Goal: Task Accomplishment & Management: Manage account settings

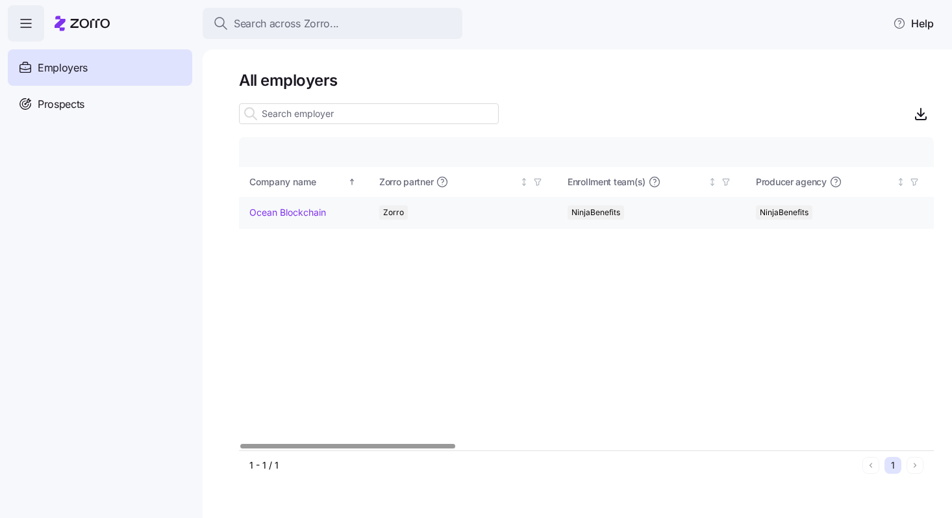
click at [290, 212] on link "Ocean Blockchain" at bounding box center [287, 212] width 77 height 13
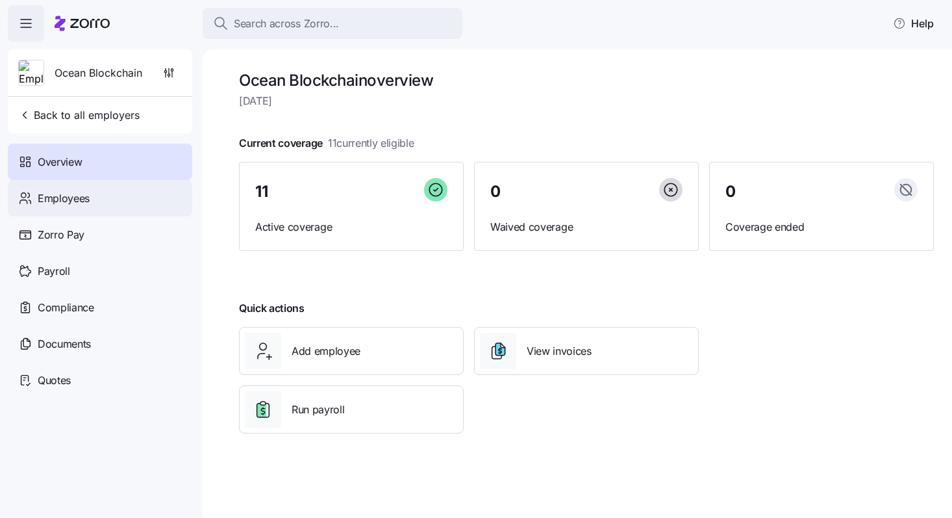
click at [86, 190] on span "Employees" at bounding box center [64, 198] width 52 height 16
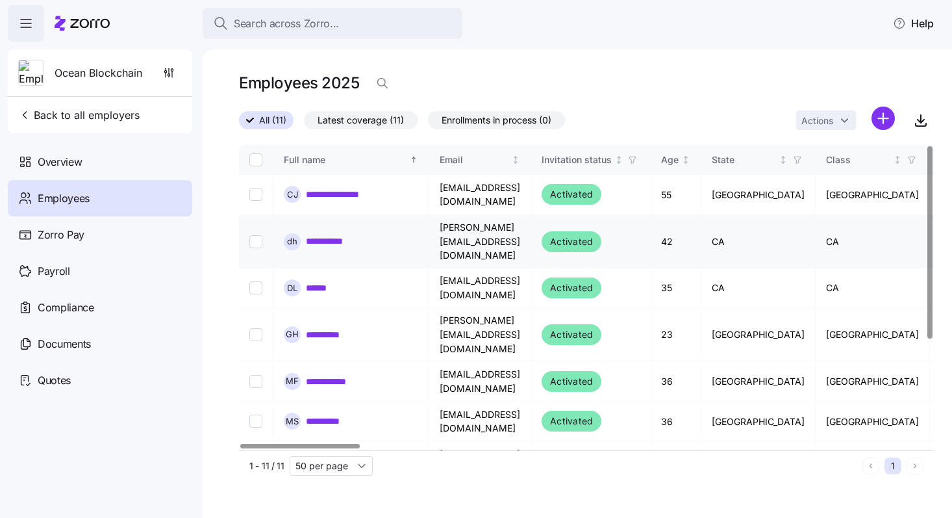
click at [350, 235] on link "**********" at bounding box center [334, 241] width 56 height 13
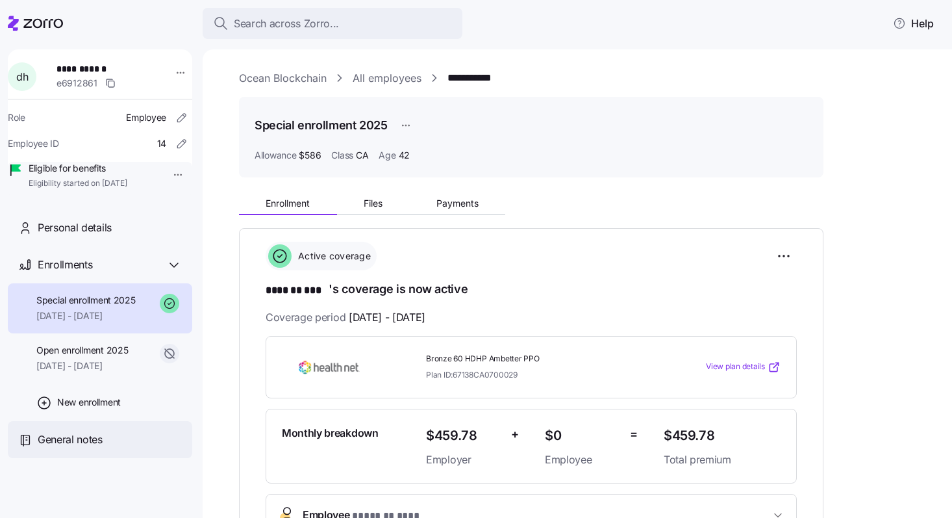
click at [99, 448] on span "General notes" at bounding box center [70, 439] width 65 height 16
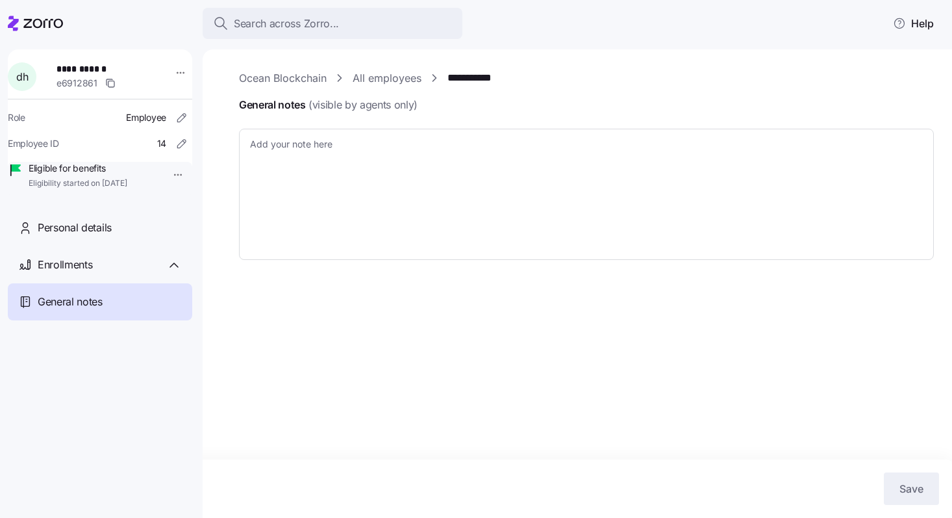
type textarea "x"
type textarea "CoverdeCA Reference Number: 39996431 Will need to request client to provide LPR…"
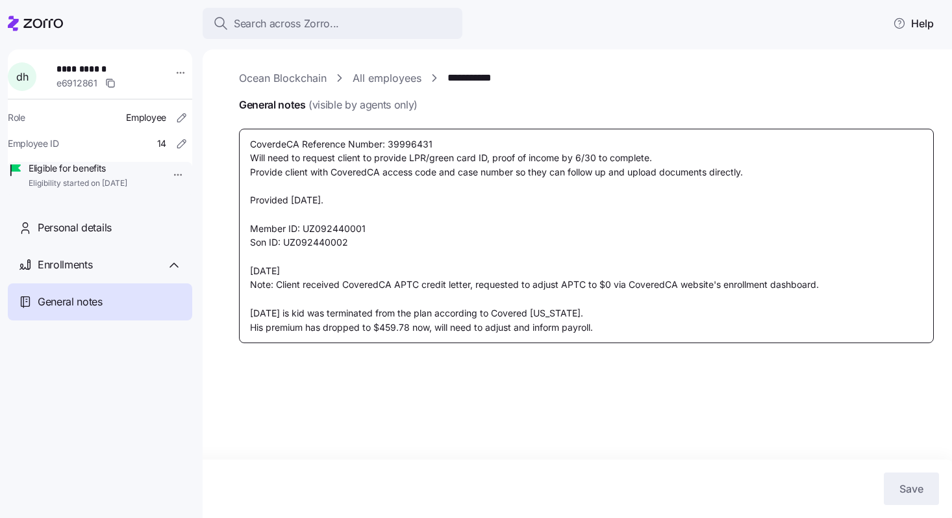
click at [658, 310] on textarea "CoverdeCA Reference Number: 39996431 Will need to request client to provide LPR…" at bounding box center [586, 236] width 695 height 214
type textarea "x"
type textarea "CoverdeCA Reference Number: 39996431 Will need to request client to provide LPR…"
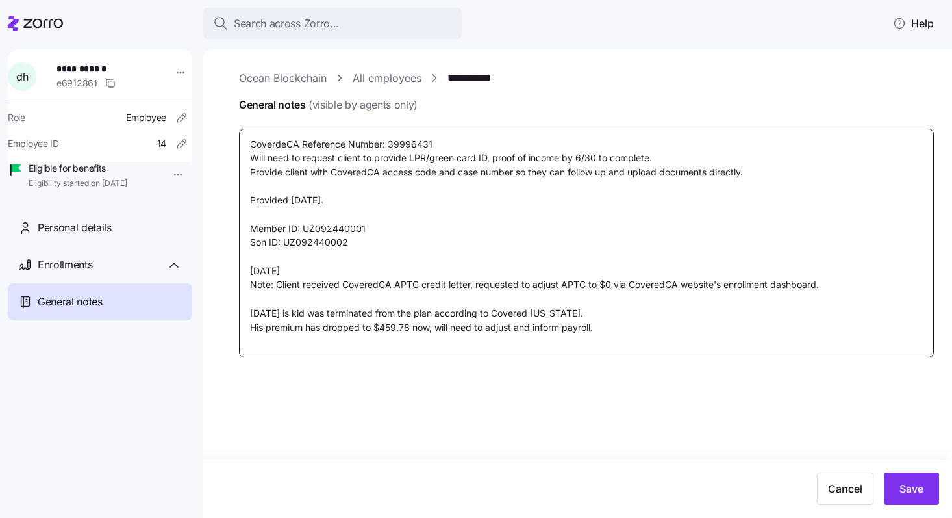
type textarea "x"
type textarea "CoverdeCA Reference Number: 39996431 Will need to request client to provide LPR…"
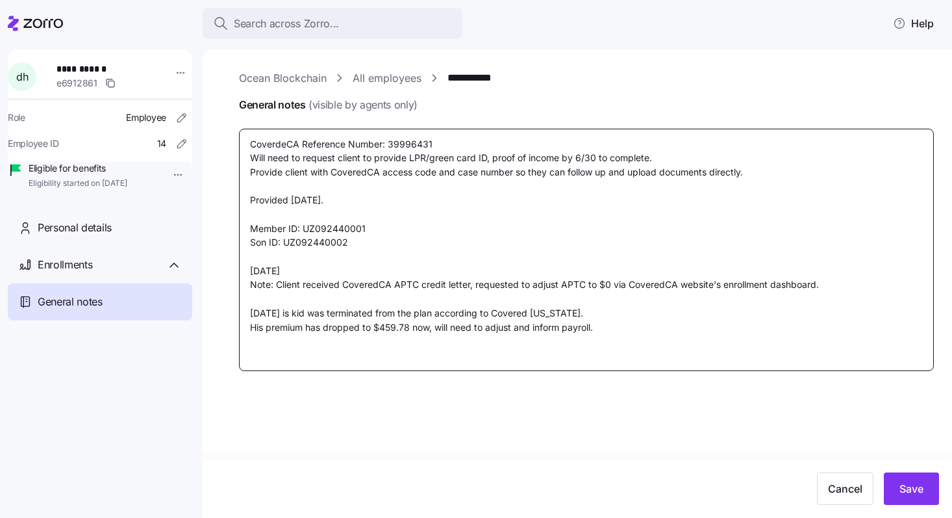
type textarea "x"
type textarea "CoverdeCA Reference Number: 39996431 Will need to request client to provide LPR…"
type textarea "x"
type textarea "CoverdeCA Reference Number: 39996431 Will need to request client to provide LPR…"
type textarea "x"
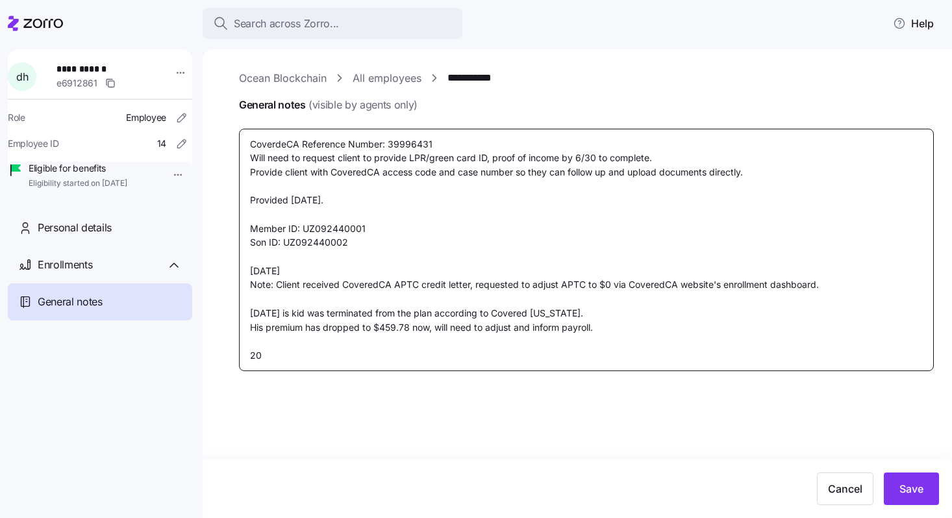
type textarea "CoverdeCA Reference Number: 39996431 Will need to request client to provide LPR…"
type textarea "x"
type textarea "CoverdeCA Reference Number: 39996431 Will need to request client to provide LPR…"
type textarea "x"
type textarea "CoverdeCA Reference Number: 39996431 Will need to request client to provide LPR…"
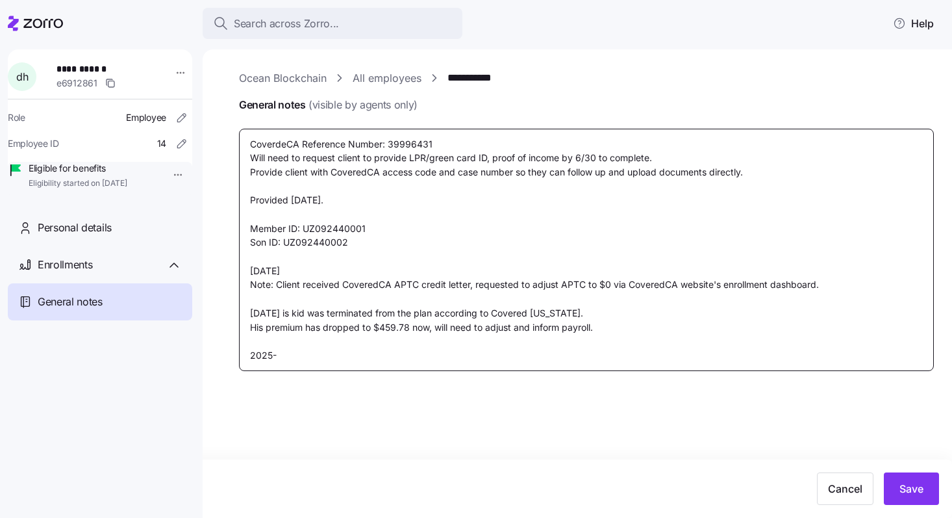
type textarea "x"
type textarea "CoverdeCA Reference Number: 39996431 Will need to request client to provide LPR…"
type textarea "x"
type textarea "CoverdeCA Reference Number: 39996431 Will need to request client to provide LPR…"
type textarea "x"
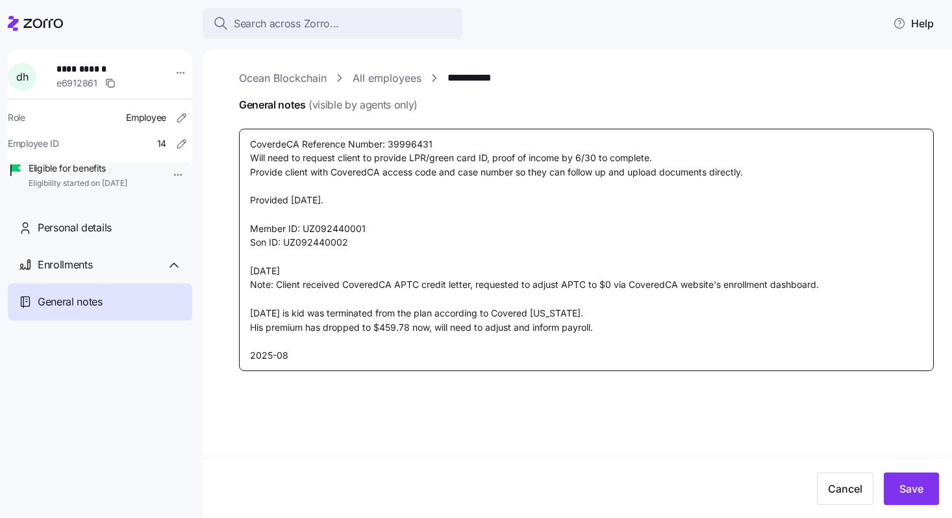
type textarea "CoverdeCA Reference Number: 39996431 Will need to request client to provide LPR…"
type textarea "x"
type textarea "CoverdeCA Reference Number: 39996431 Will need to request client to provide LPR…"
type textarea "x"
type textarea "CoverdeCA Reference Number: 39996431 Will need to request client to provide LPR…"
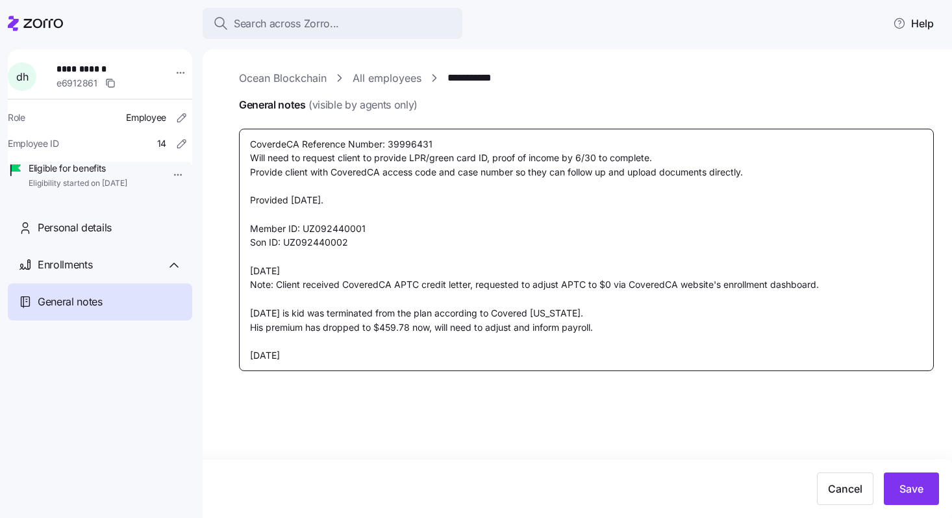
type textarea "x"
type textarea "CoverdeCA Reference Number: 39996431 Will need to request client to provide LPR…"
type textarea "x"
type textarea "CoverdeCA Reference Number: 39996431 Will need to request client to provide LPR…"
type textarea "x"
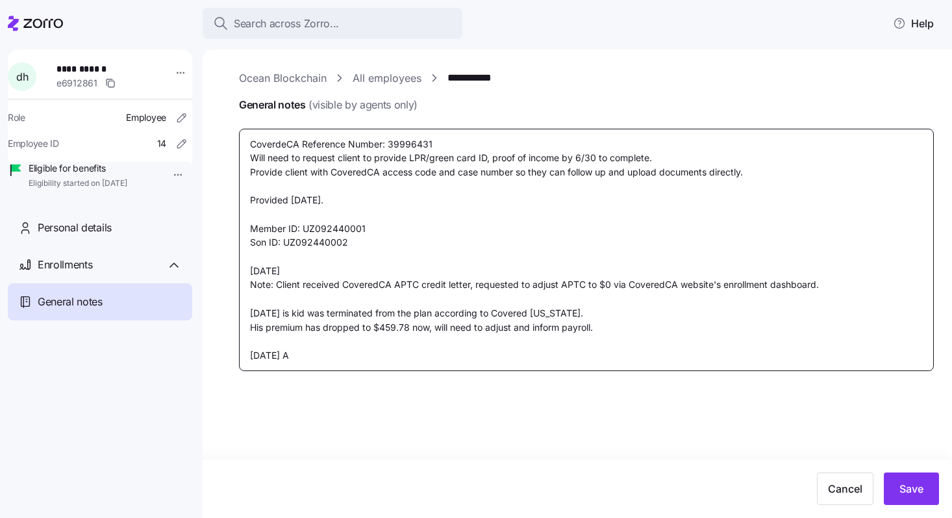
type textarea "CoverdeCA Reference Number: 39996431 Will need to request client to provide LPR…"
type textarea "x"
type textarea "CoverdeCA Reference Number: 39996431 Will need to request client to provide LPR…"
type textarea "x"
type textarea "CoverdeCA Reference Number: 39996431 Will need to request client to provide LPR…"
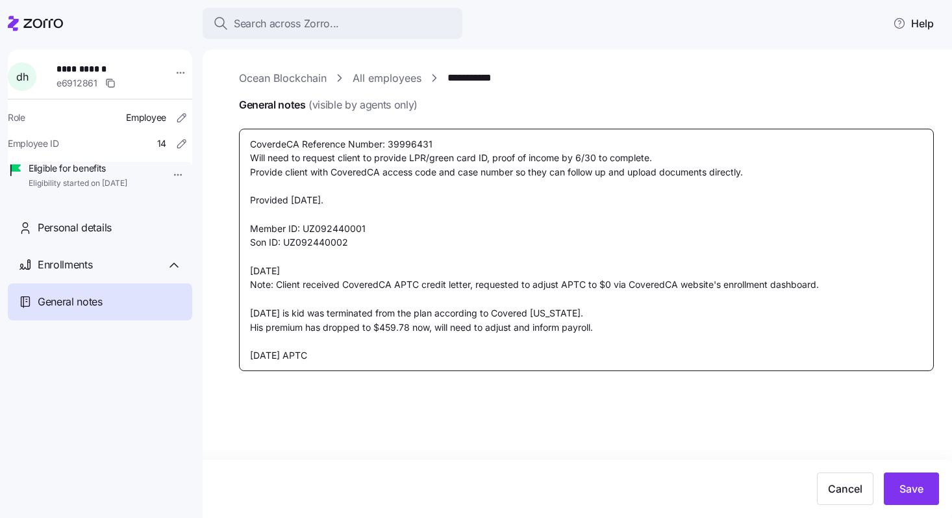
type textarea "x"
type textarea "CoverdeCA Reference Number: 39996431 Will need to request client to provide LPR…"
type textarea "x"
type textarea "CoverdeCA Reference Number: 39996431 Will need to request client to provide LPR…"
type textarea "x"
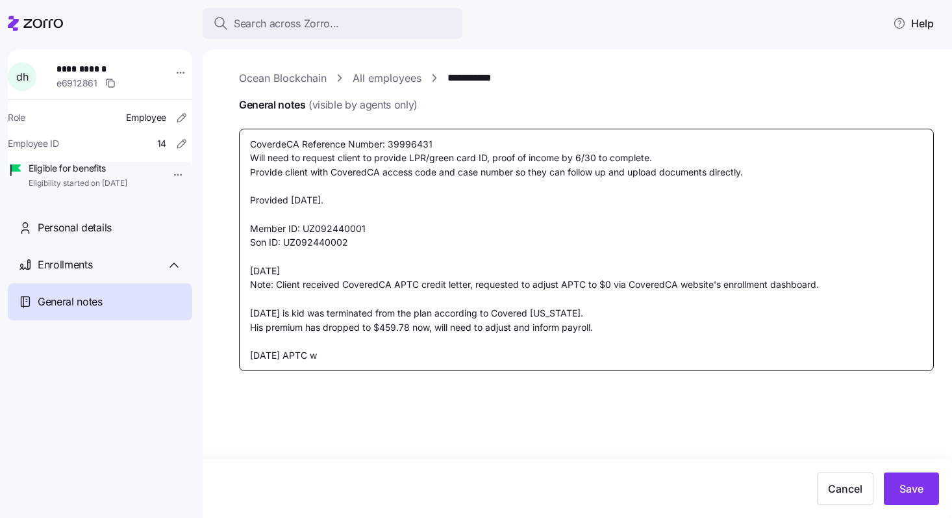
type textarea "CoverdeCA Reference Number: 39996431 Will need to request client to provide LPR…"
type textarea "x"
type textarea "CoverdeCA Reference Number: 39996431 Will need to request client to provide LPR…"
type textarea "x"
type textarea "CoverdeCA Reference Number: 39996431 Will need to request client to provide LPR…"
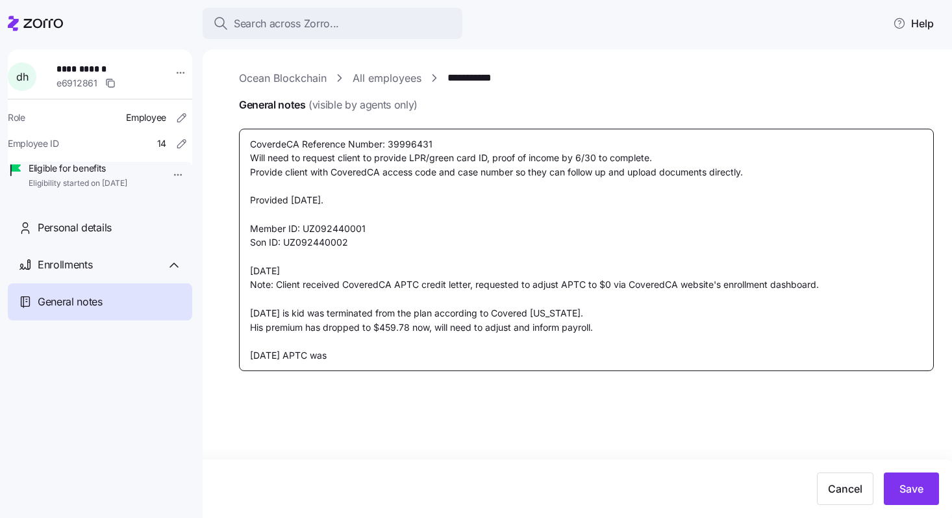
type textarea "x"
type textarea "CoverdeCA Reference Number: 39996431 Will need to request client to provide LPR…"
type textarea "x"
type textarea "CoverdeCA Reference Number: 39996431 Will need to request client to provide LPR…"
type textarea "x"
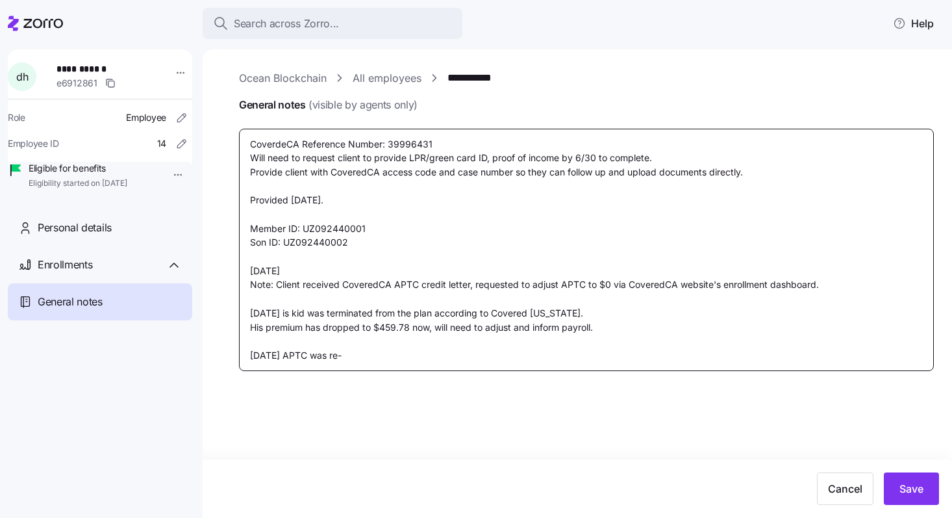
type textarea "CoverdeCA Reference Number: 39996431 Will need to request client to provide LPR…"
type textarea "x"
type textarea "CoverdeCA Reference Number: 39996431 Will need to request client to provide LPR…"
type textarea "x"
type textarea "CoverdeCA Reference Number: 39996431 Will need to request client to provide LPR…"
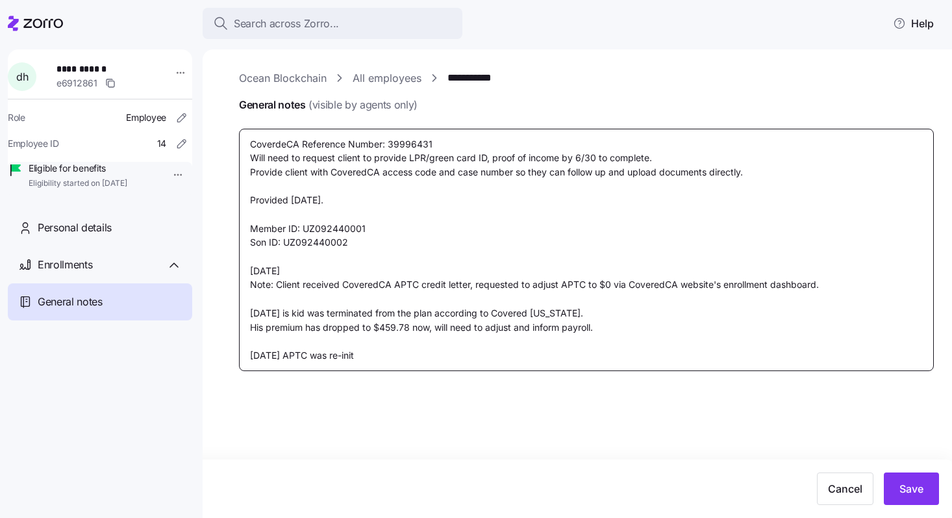
type textarea "x"
type textarea "CoverdeCA Reference Number: 39996431 Will need to request client to provide LPR…"
type textarea "x"
type textarea "CoverdeCA Reference Number: 39996431 Will need to request client to provide LPR…"
type textarea "x"
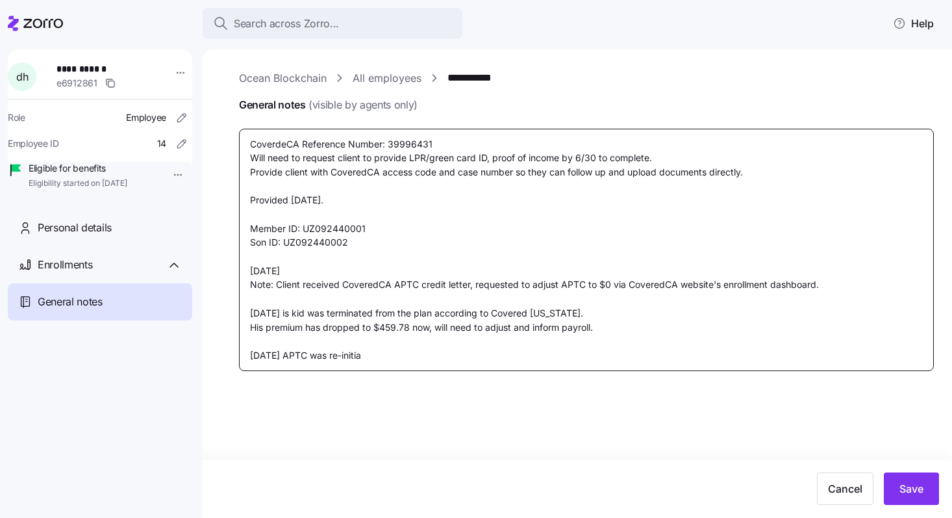
type textarea "CoverdeCA Reference Number: 39996431 Will need to request client to provide LPR…"
type textarea "x"
type textarea "CoverdeCA Reference Number: 39996431 Will need to request client to provide LPR…"
type textarea "x"
type textarea "CoverdeCA Reference Number: 39996431 Will need to request client to provide LPR…"
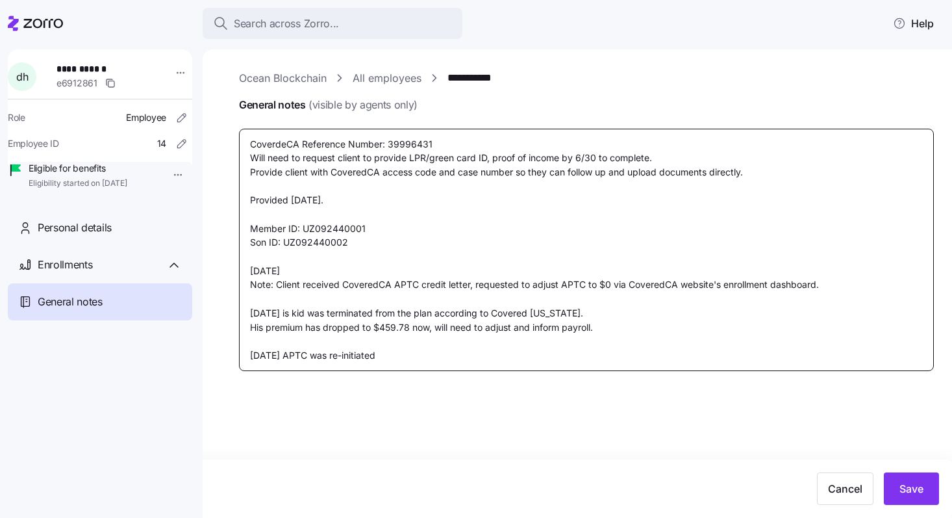
type textarea "x"
type textarea "CoverdeCA Reference Number: 39996431 Will need to request client to provide LPR…"
type textarea "x"
type textarea "CoverdeCA Reference Number: 39996431 Will need to request client to provide LPR…"
type textarea "x"
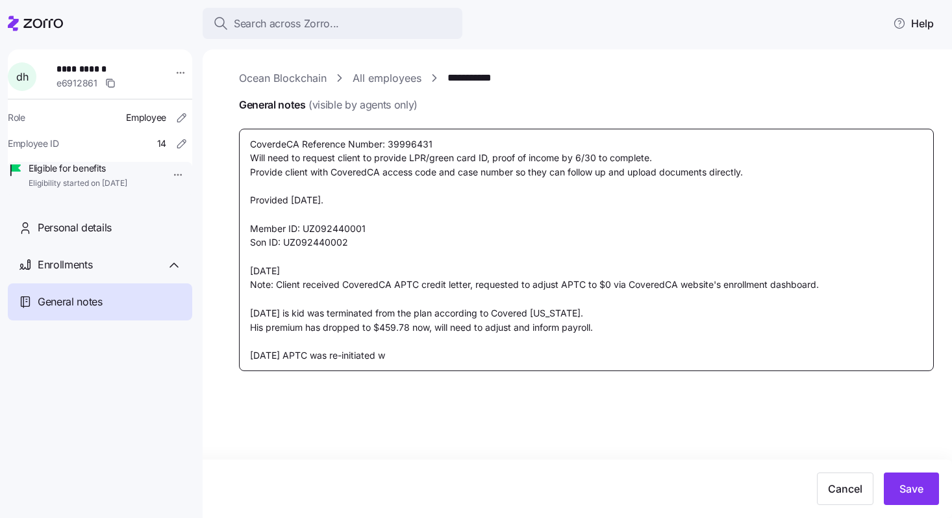
type textarea "CoverdeCA Reference Number: 39996431 Will need to request client to provide LPR…"
type textarea "x"
type textarea "CoverdeCA Reference Number: 39996431 Will need to request client to provide LPR…"
type textarea "x"
type textarea "CoverdeCA Reference Number: 39996431 Will need to request client to provide LPR…"
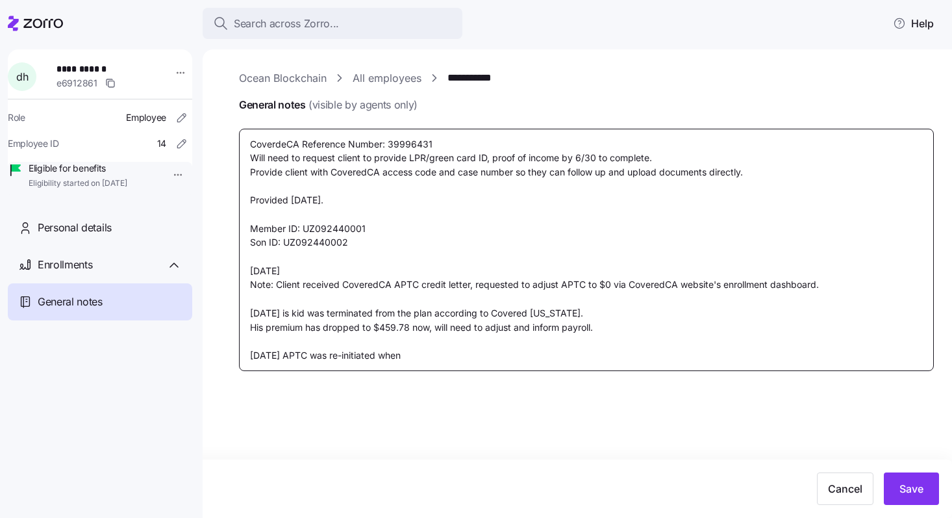
type textarea "x"
type textarea "CoverdeCA Reference Number: 39996431 Will need to request client to provide LPR…"
type textarea "x"
type textarea "CoverdeCA Reference Number: 39996431 Will need to request client to provide LPR…"
type textarea "x"
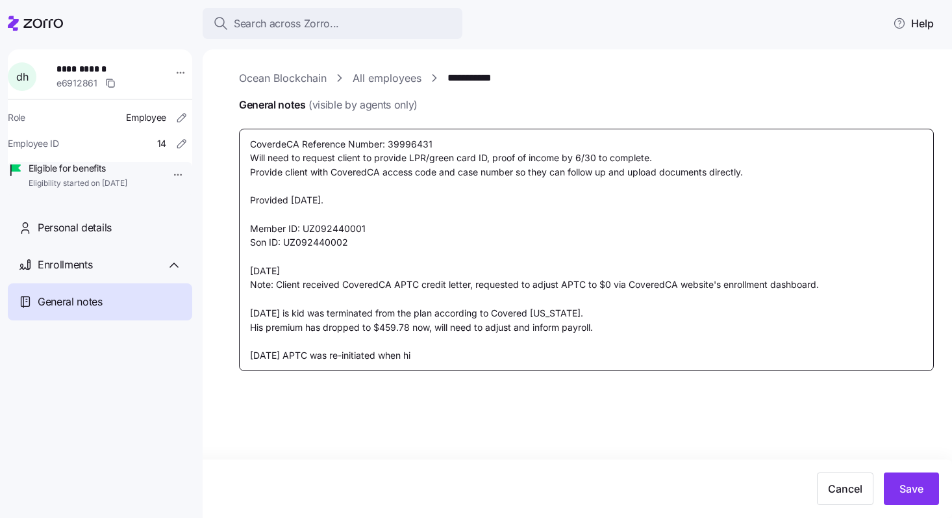
type textarea "CoverdeCA Reference Number: 39996431 Will need to request client to provide LPR…"
type textarea "x"
type textarea "CoverdeCA Reference Number: 39996431 Will need to request client to provide LPR…"
type textarea "x"
type textarea "CoverdeCA Reference Number: 39996431 Will need to request client to provide LPR…"
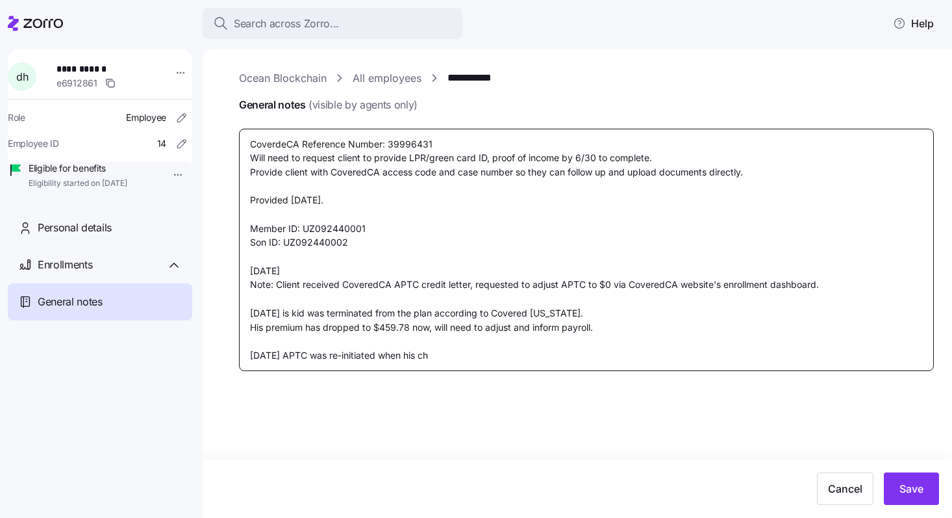
type textarea "x"
type textarea "CoverdeCA Reference Number: 39996431 Will need to request client to provide LPR…"
type textarea "x"
type textarea "CoverdeCA Reference Number: 39996431 Will need to request client to provide LPR…"
type textarea "x"
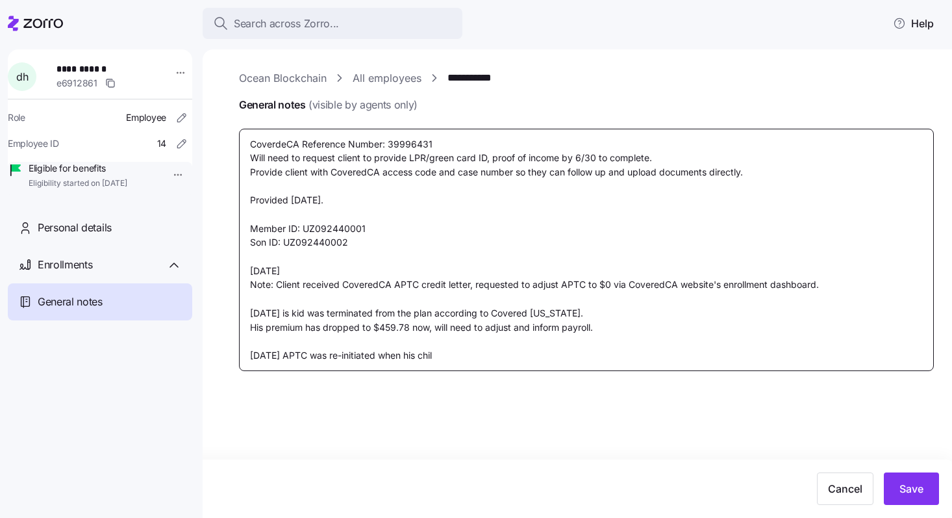
type textarea "CoverdeCA Reference Number: 39996431 Will need to request client to provide LPR…"
type textarea "x"
type textarea "CoverdeCA Reference Number: 39996431 Will need to request client to provide LPR…"
type textarea "x"
type textarea "CoverdeCA Reference Number: 39996431 Will need to request client to provide LPR…"
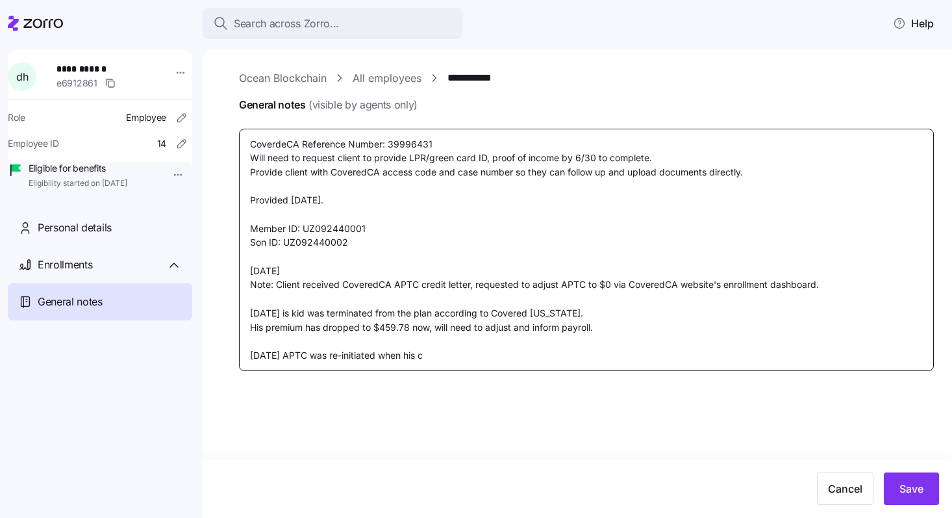
type textarea "x"
type textarea "CoverdeCA Reference Number: 39996431 Will need to request client to provide LPR…"
type textarea "x"
type textarea "CoverdeCA Reference Number: 39996431 Will need to request client to provide LPR…"
type textarea "x"
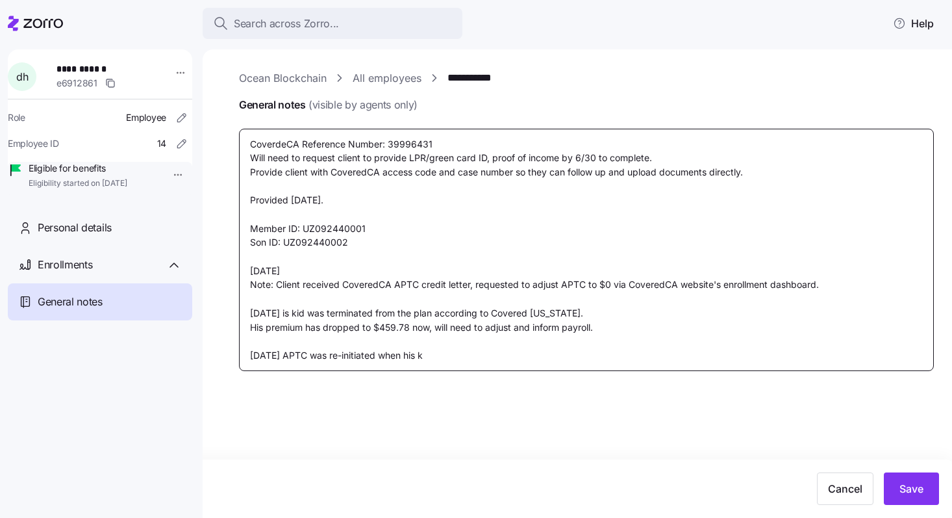
type textarea "CoverdeCA Reference Number: 39996431 Will need to request client to provide LPR…"
type textarea "x"
type textarea "CoverdeCA Reference Number: 39996431 Will need to request client to provide LPR…"
type textarea "x"
type textarea "CoverdeCA Reference Number: 39996431 Will need to request client to provide LPR…"
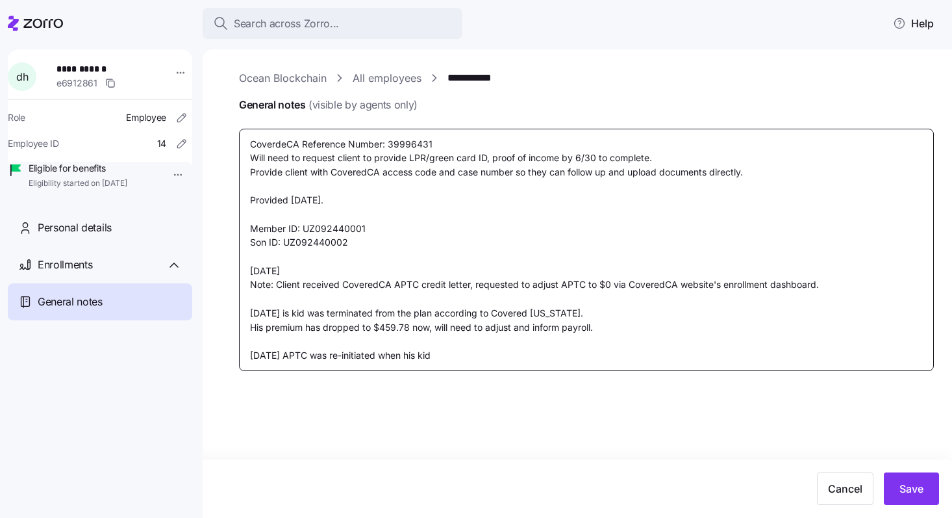
type textarea "x"
type textarea "CoverdeCA Reference Number: 39996431 Will need to request client to provide LPR…"
type textarea "x"
type textarea "CoverdeCA Reference Number: 39996431 Will need to request client to provide LPR…"
type textarea "x"
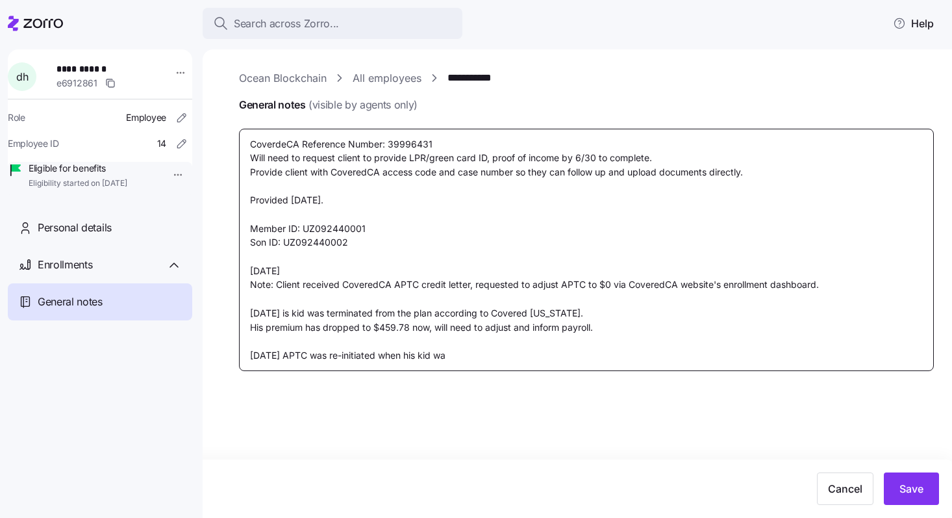
type textarea "CoverdeCA Reference Number: 39996431 Will need to request client to provide LPR…"
type textarea "x"
type textarea "CoverdeCA Reference Number: 39996431 Will need to request client to provide LPR…"
type textarea "x"
type textarea "CoverdeCA Reference Number: 39996431 Will need to request client to provide LPR…"
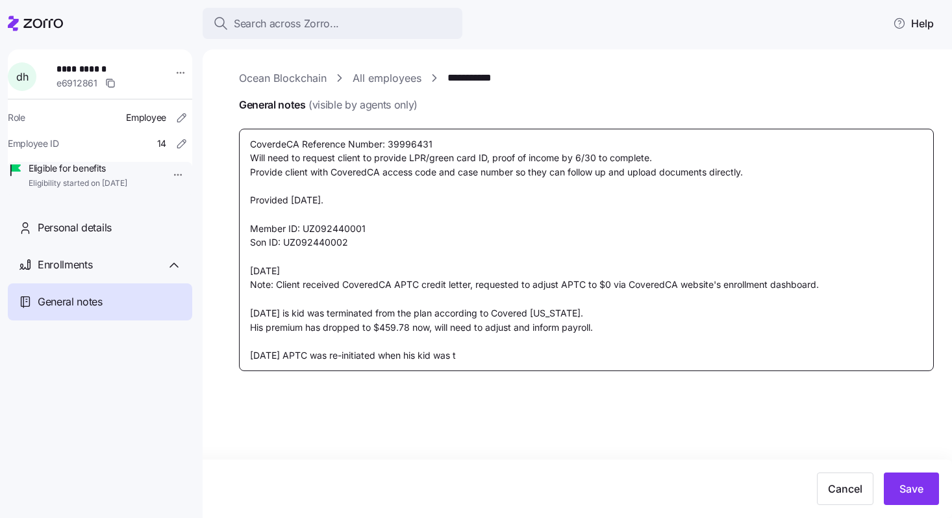
type textarea "x"
type textarea "CoverdeCA Reference Number: 39996431 Will need to request client to provide LPR…"
type textarea "x"
type textarea "CoverdeCA Reference Number: 39996431 Will need to request client to provide LPR…"
type textarea "x"
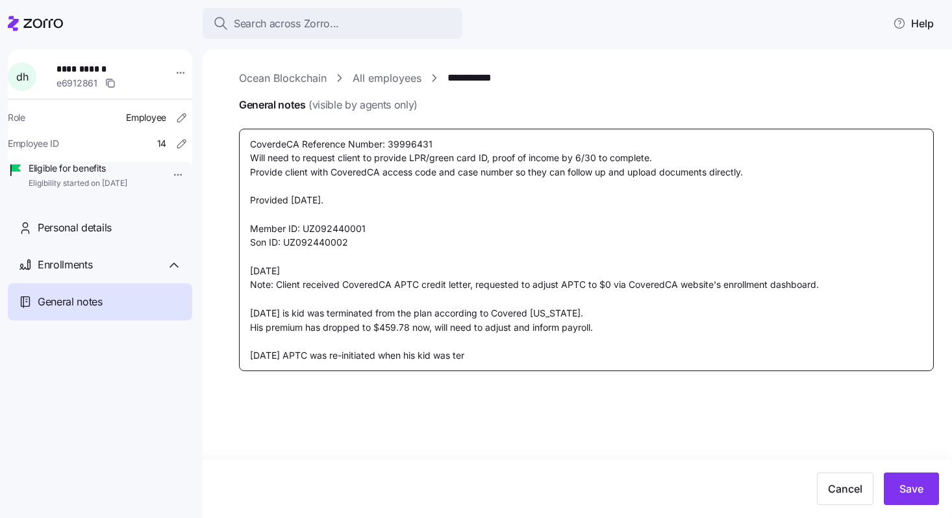
type textarea "CoverdeCA Reference Number: 39996431 Will need to request client to provide LPR…"
type textarea "x"
type textarea "CoverdeCA Reference Number: 39996431 Will need to request client to provide LPR…"
type textarea "x"
type textarea "CoverdeCA Reference Number: 39996431 Will need to request client to provide LPR…"
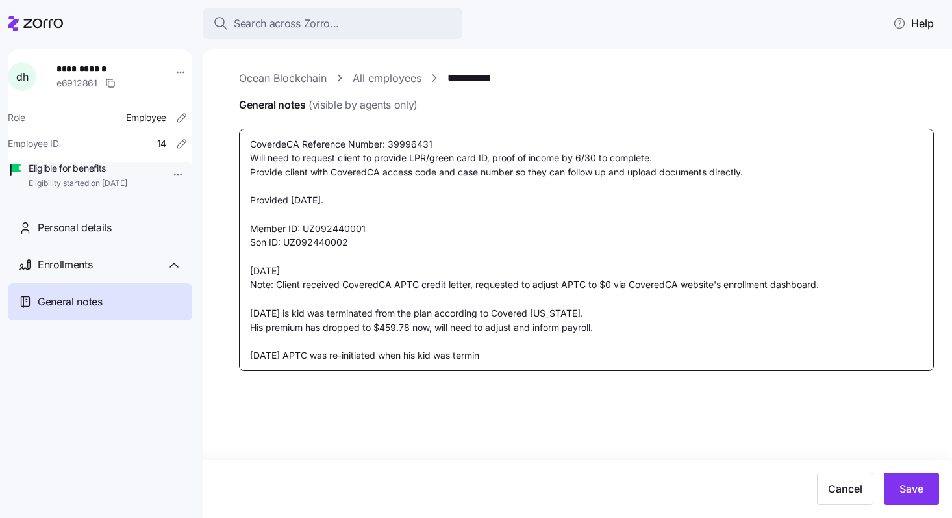
type textarea "x"
type textarea "CoverdeCA Reference Number: 39996431 Will need to request client to provide LPR…"
type textarea "x"
type textarea "CoverdeCA Reference Number: 39996431 Will need to request client to provide LPR…"
type textarea "x"
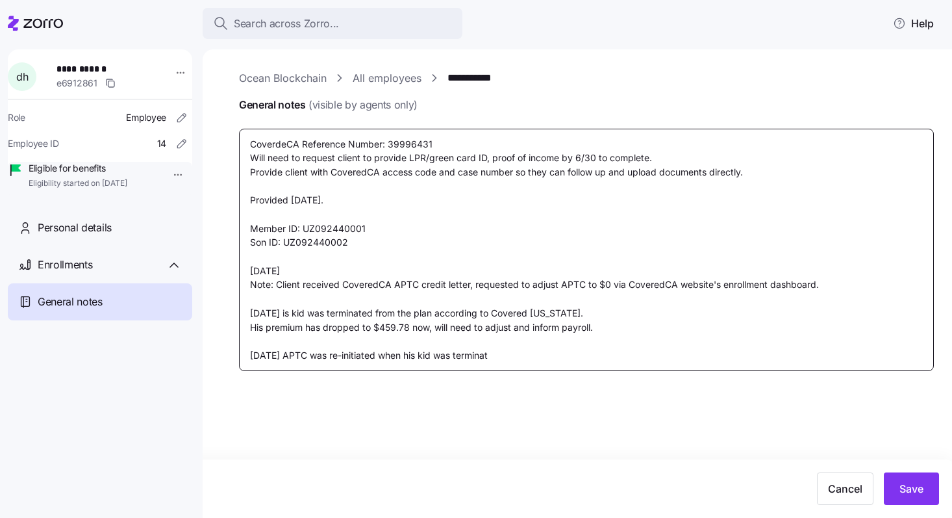
type textarea "CoverdeCA Reference Number: 39996431 Will need to request client to provide LPR…"
type textarea "x"
type textarea "CoverdeCA Reference Number: 39996431 Will need to request client to provide LPR…"
type textarea "x"
type textarea "CoverdeCA Reference Number: 39996431 Will need to request client to provide LPR…"
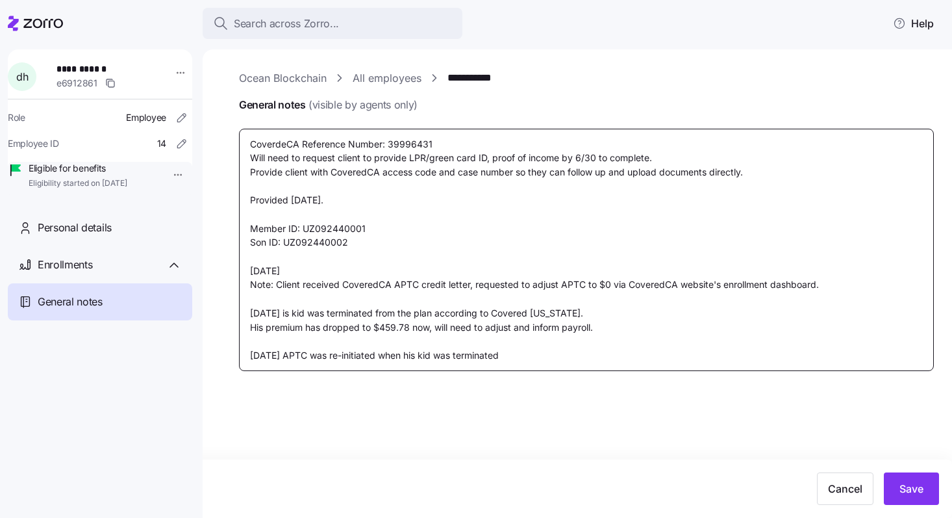
type textarea "x"
type textarea "CoverdeCA Reference Number: 39996431 Will need to request client to provide LPR…"
type textarea "x"
type textarea "CoverdeCA Reference Number: 39996431 Will need to request client to provide LPR…"
type textarea "x"
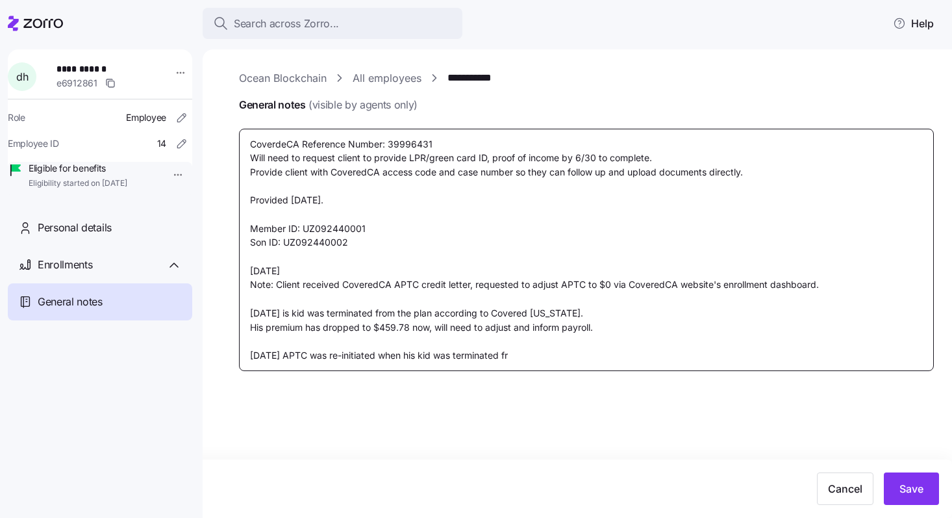
type textarea "CoverdeCA Reference Number: 39996431 Will need to request client to provide LPR…"
type textarea "x"
type textarea "CoverdeCA Reference Number: 39996431 Will need to request client to provide LPR…"
type textarea "x"
type textarea "CoverdeCA Reference Number: 39996431 Will need to request client to provide LPR…"
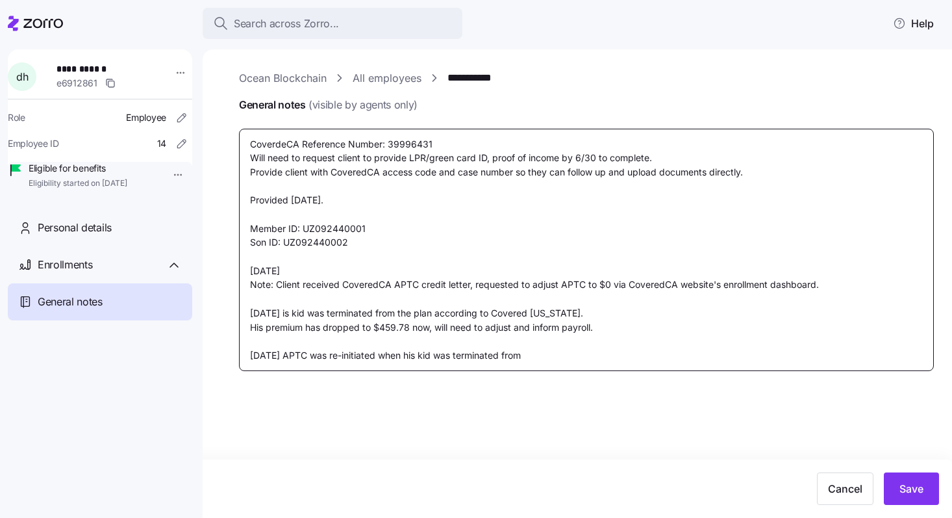
type textarea "x"
type textarea "CoverdeCA Reference Number: 39996431 Will need to request client to provide LPR…"
type textarea "x"
type textarea "CoverdeCA Reference Number: 39996431 Will need to request client to provide LPR…"
type textarea "x"
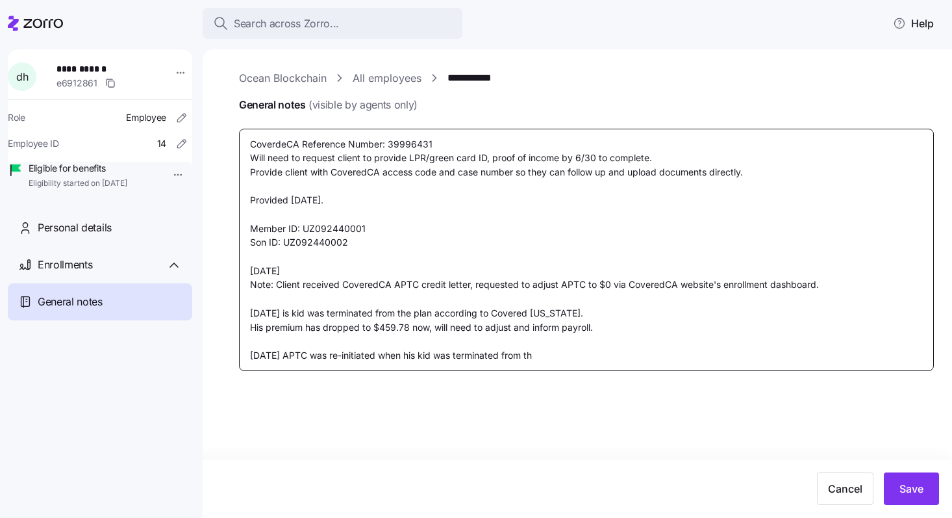
type textarea "CoverdeCA Reference Number: 39996431 Will need to request client to provide LPR…"
type textarea "x"
type textarea "CoverdeCA Reference Number: 39996431 Will need to request client to provide LPR…"
type textarea "x"
type textarea "CoverdeCA Reference Number: 39996431 Will need to request client to provide LPR…"
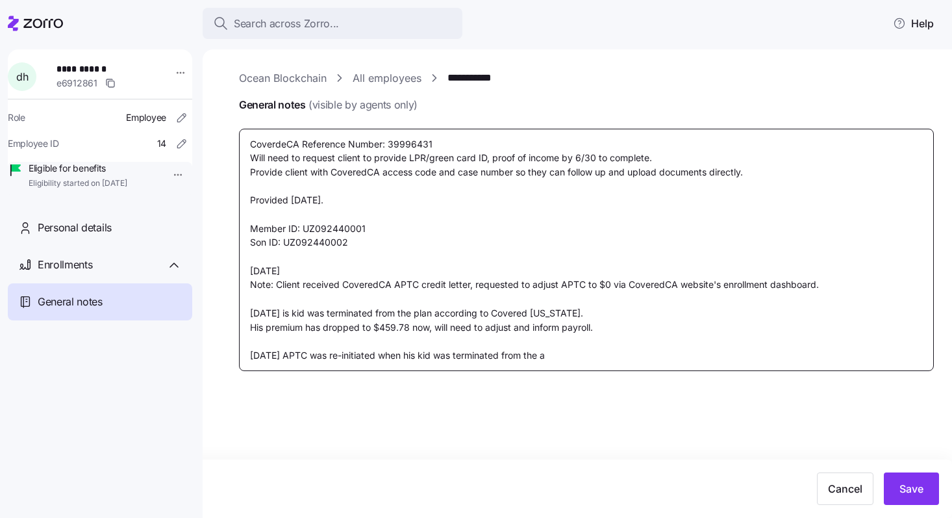
type textarea "x"
type textarea "CoverdeCA Reference Number: 39996431 Will need to request client to provide LPR…"
type textarea "x"
type textarea "CoverdeCA Reference Number: 39996431 Will need to request client to provide LPR…"
type textarea "x"
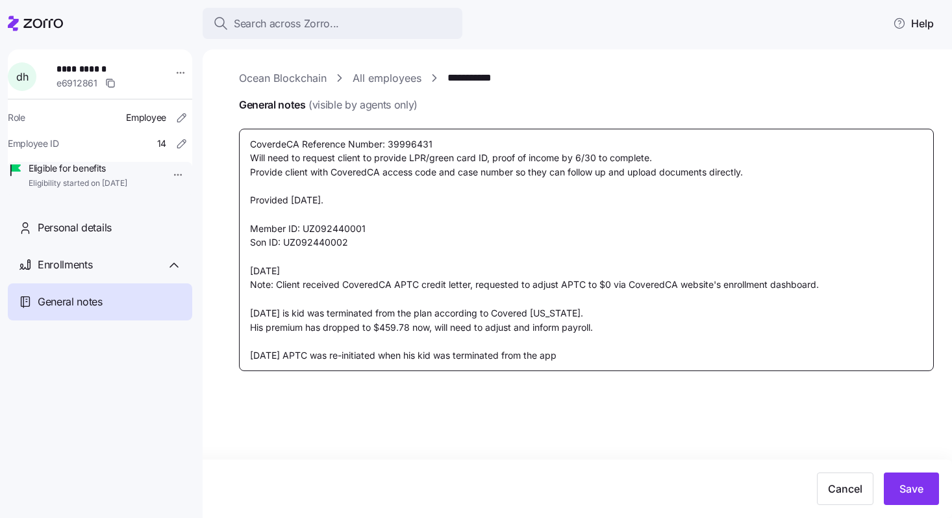
type textarea "CoverdeCA Reference Number: 39996431 Will need to request client to provide LPR…"
type textarea "x"
type textarea "CoverdeCA Reference Number: 39996431 Will need to request client to provide LPR…"
type textarea "x"
type textarea "CoverdeCA Reference Number: 39996431 Will need to request client to provide LPR…"
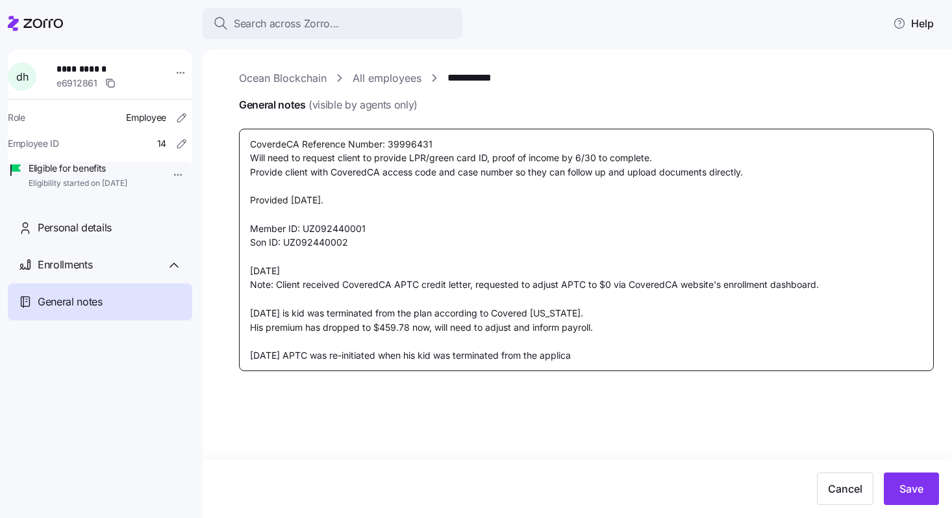
type textarea "x"
type textarea "CoverdeCA Reference Number: 39996431 Will need to request client to provide LPR…"
type textarea "x"
type textarea "CoverdeCA Reference Number: 39996431 Will need to request client to provide LPR…"
type textarea "x"
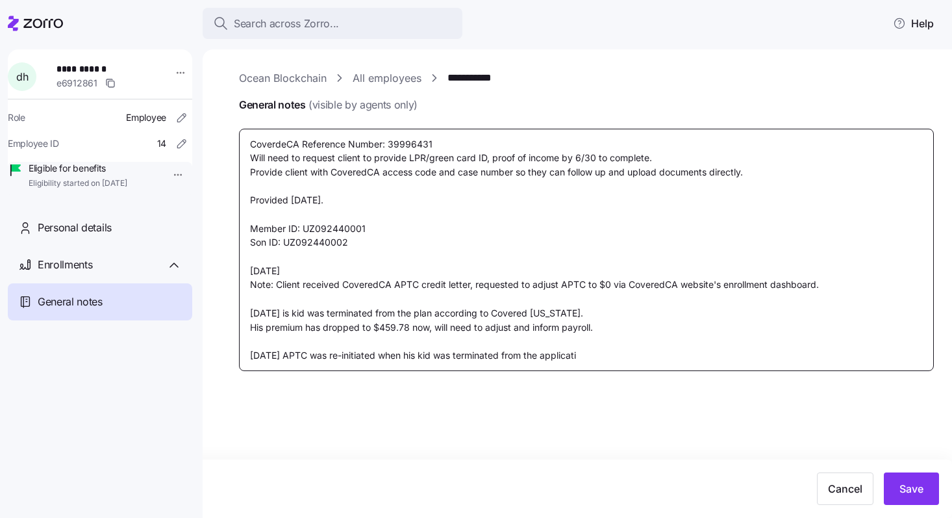
type textarea "CoverdeCA Reference Number: 39996431 Will need to request client to provide LPR…"
type textarea "x"
type textarea "CoverdeCA Reference Number: 39996431 Will need to request client to provide LPR…"
type textarea "x"
type textarea "CoverdeCA Reference Number: 39996431 Will need to request client to provide LPR…"
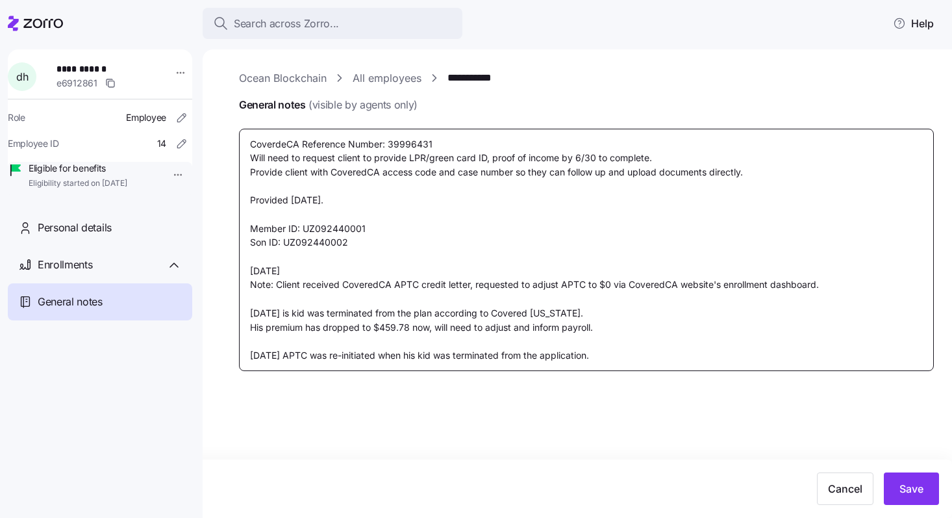
type textarea "x"
type textarea "CoverdeCA Reference Number: 39996431 Will need to request client to provide LPR…"
type textarea "x"
type textarea "CoverdeCA Reference Number: 39996431 Will need to request client to provide LPR…"
type textarea "x"
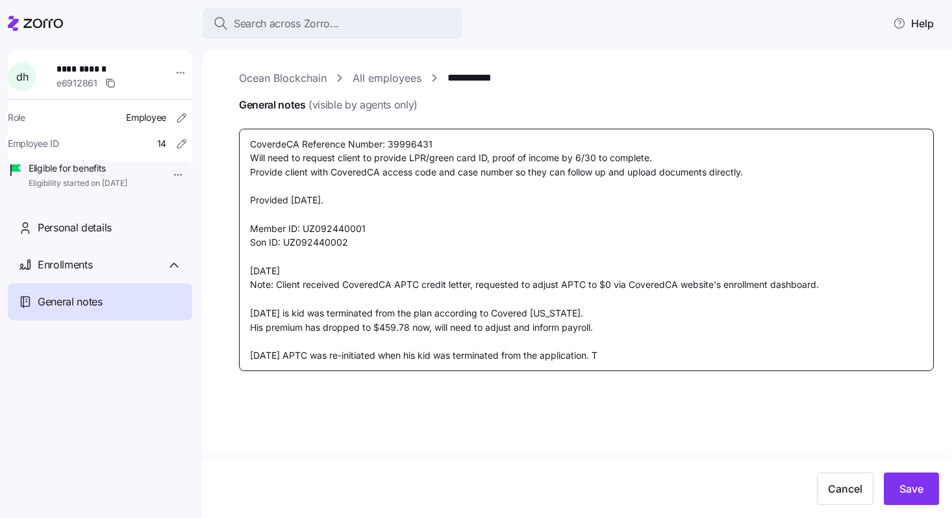
type textarea "CoverdeCA Reference Number: 39996431 Will need to request client to provide LPR…"
type textarea "x"
type textarea "CoverdeCA Reference Number: 39996431 Will need to request client to provide LPR…"
type textarea "x"
type textarea "CoverdeCA Reference Number: 39996431 Will need to request client to provide LPR…"
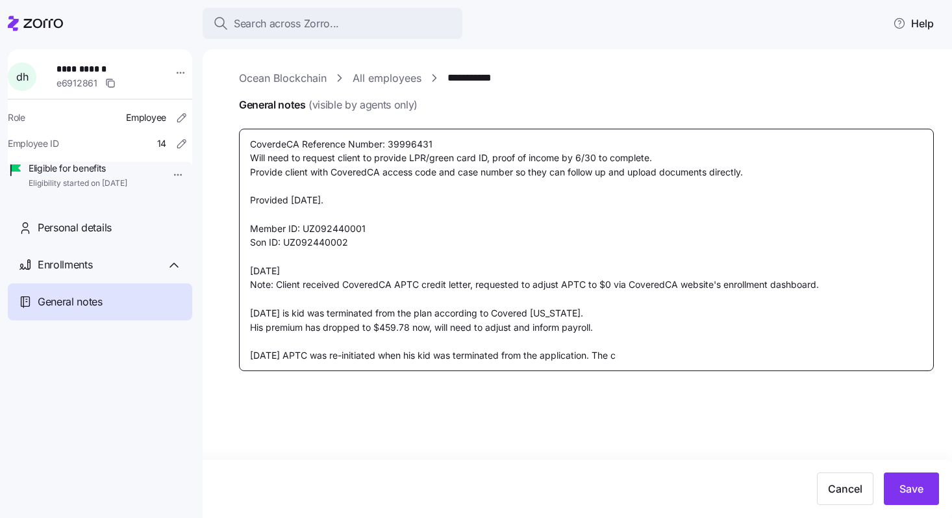
type textarea "x"
type textarea "CoverdeCA Reference Number: 39996431 Will need to request client to provide LPR…"
type textarea "x"
type textarea "CoverdeCA Reference Number: 39996431 Will need to request client to provide LPR…"
type textarea "x"
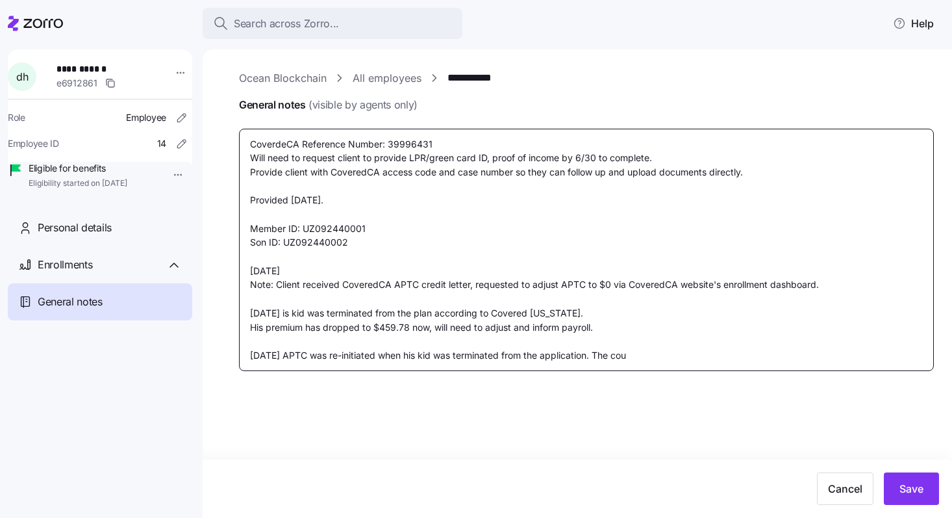
type textarea "CoverdeCA Reference Number: 39996431 Will need to request client to provide LPR…"
type textarea "x"
type textarea "CoverdeCA Reference Number: 39996431 Will need to request client to provide LPR…"
type textarea "x"
type textarea "CoverdeCA Reference Number: 39996431 Will need to request client to provide LPR…"
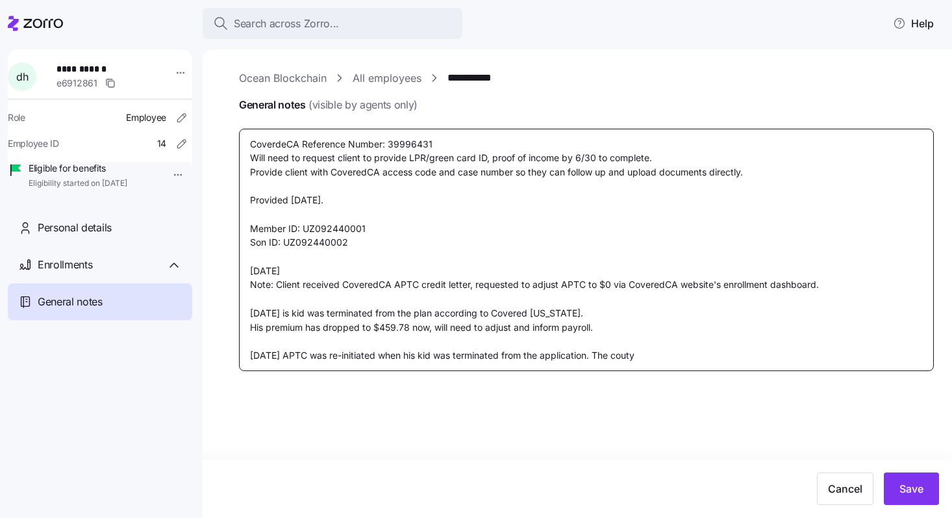
type textarea "x"
type textarea "CoverdeCA Reference Number: 39996431 Will need to request client to provide LPR…"
type textarea "x"
type textarea "CoverdeCA Reference Number: 39996431 Will need to request client to provide LPR…"
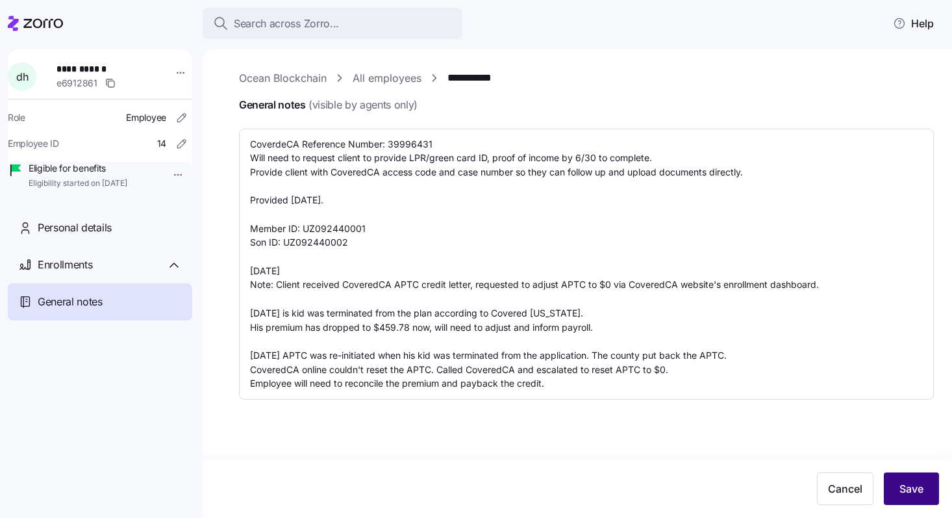
click at [905, 487] on span "Save" at bounding box center [912, 489] width 24 height 16
click at [459, 109] on div "General notes (visible by agents only) CoverdeCA Reference Number: 39996431 Wil…" at bounding box center [586, 248] width 695 height 303
click at [482, 79] on link "**********" at bounding box center [480, 78] width 64 height 16
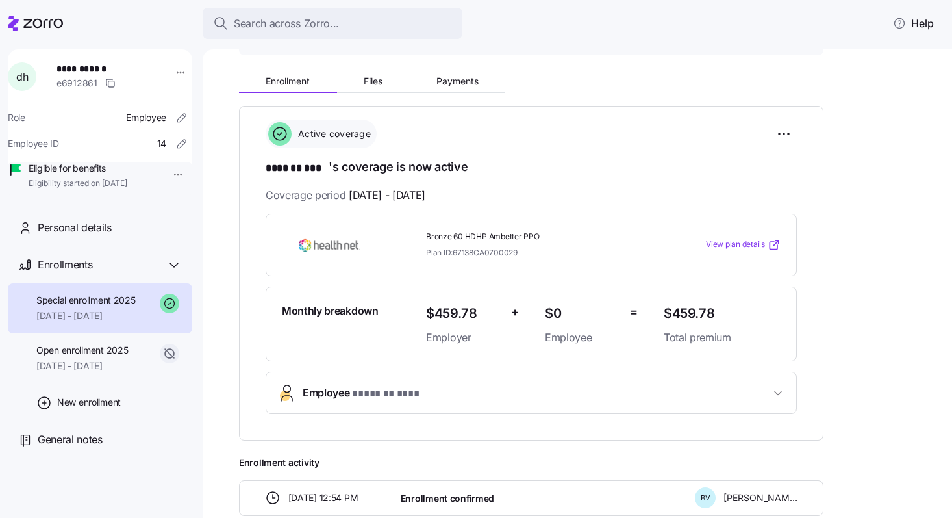
scroll to position [138, 0]
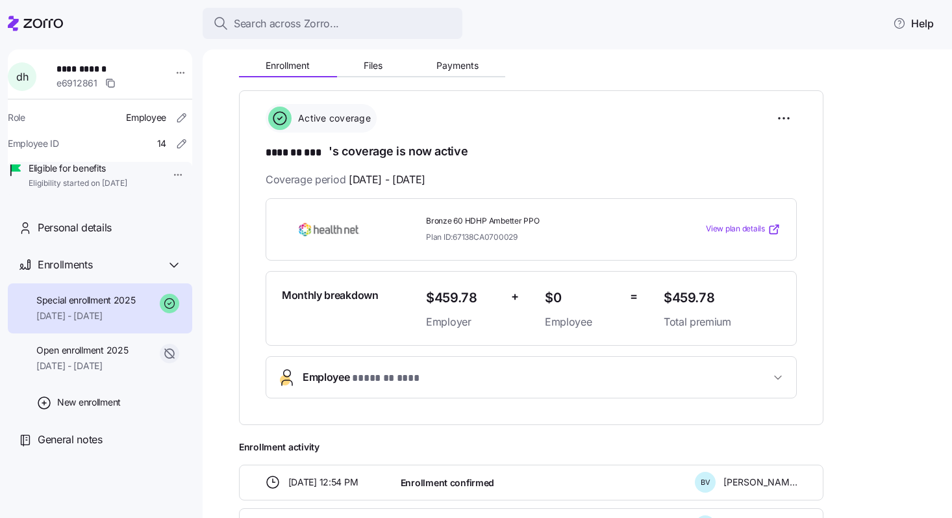
click at [780, 374] on icon "button" at bounding box center [778, 377] width 13 height 13
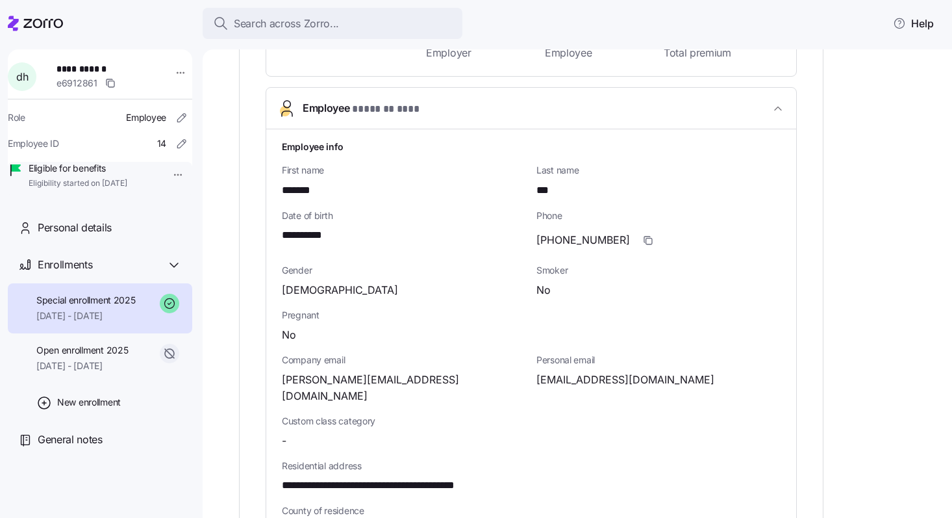
scroll to position [168, 0]
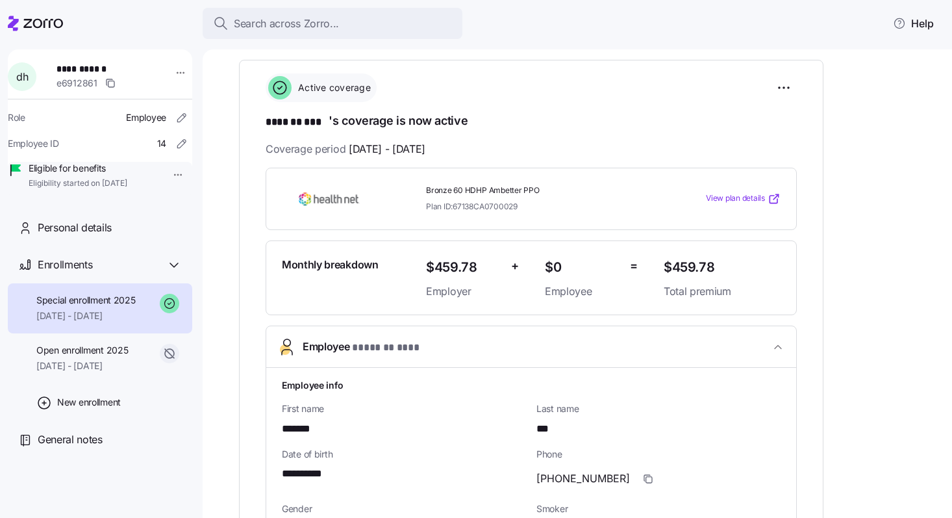
click at [771, 347] on span "button" at bounding box center [779, 346] width 16 height 13
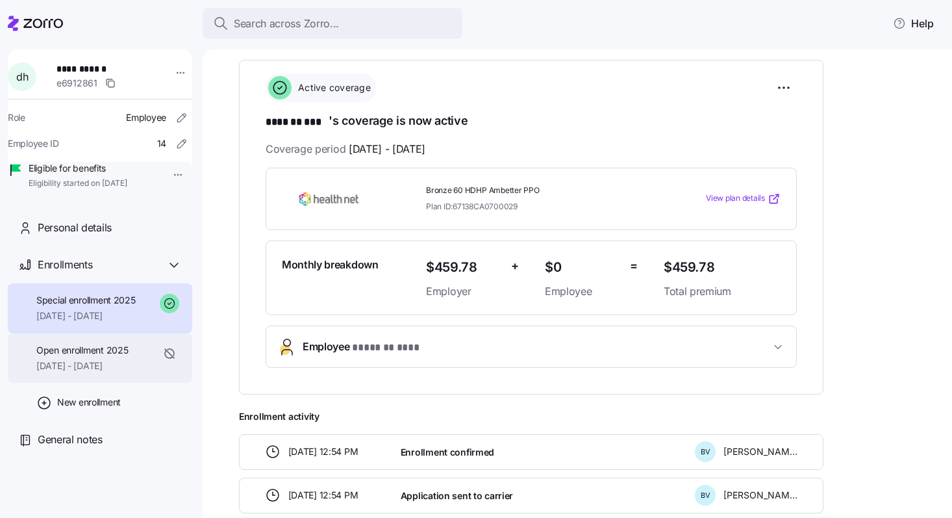
click at [108, 373] on div "Open enrollment 2025 [DATE] - [DATE]" at bounding box center [82, 358] width 92 height 29
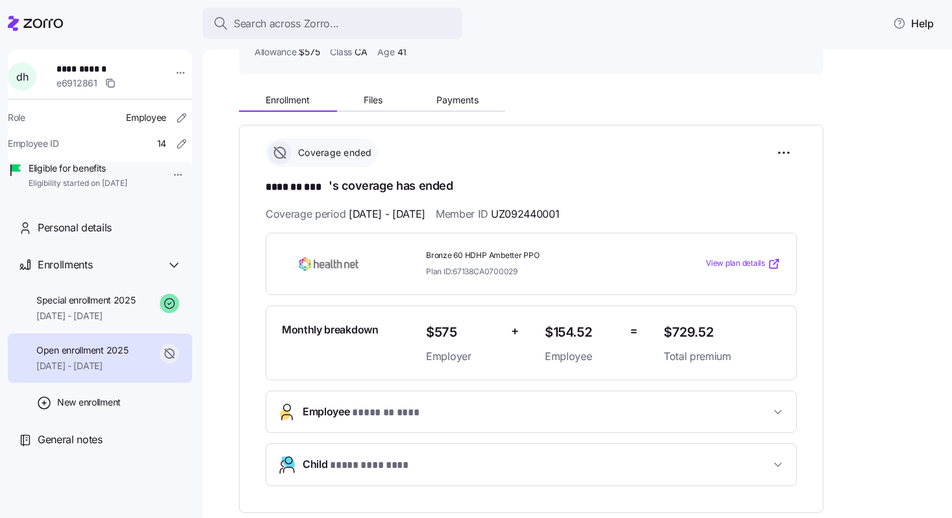
scroll to position [253, 0]
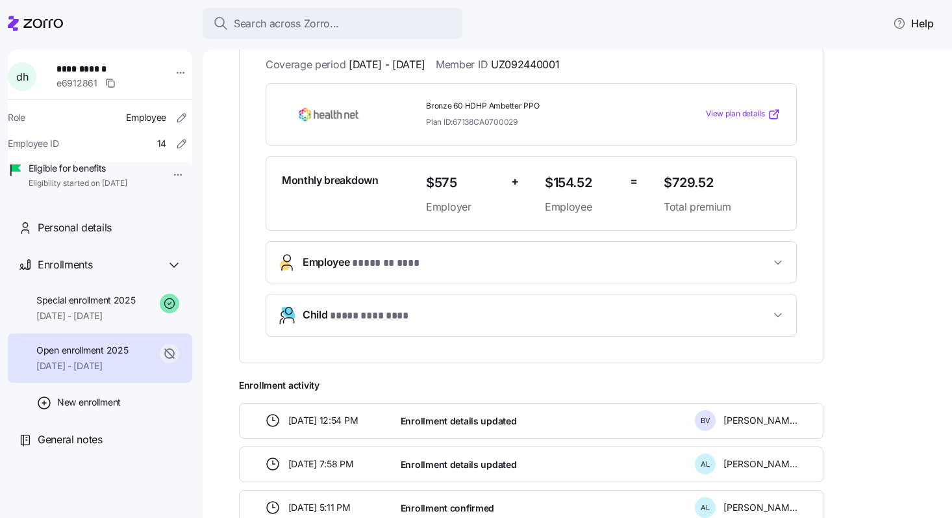
click at [736, 320] on span "Child * ********* *** *" at bounding box center [537, 316] width 468 height 18
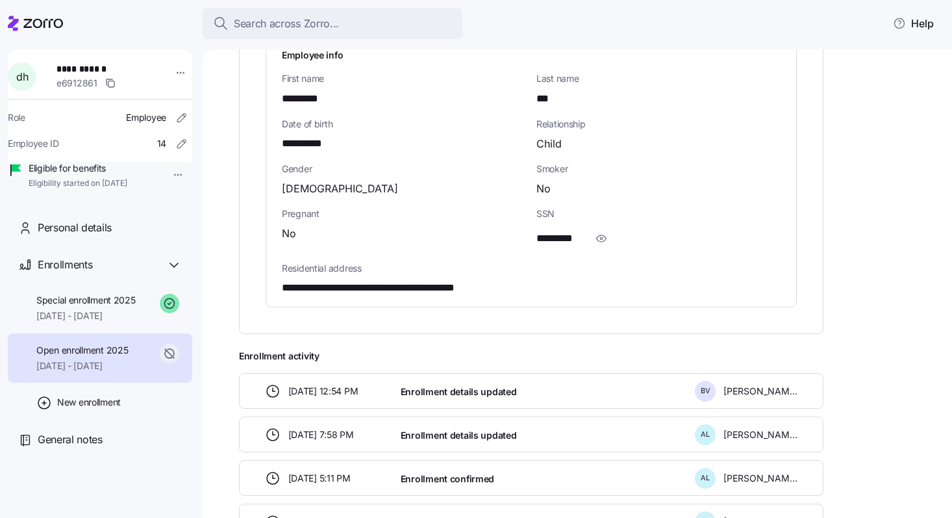
scroll to position [522, 0]
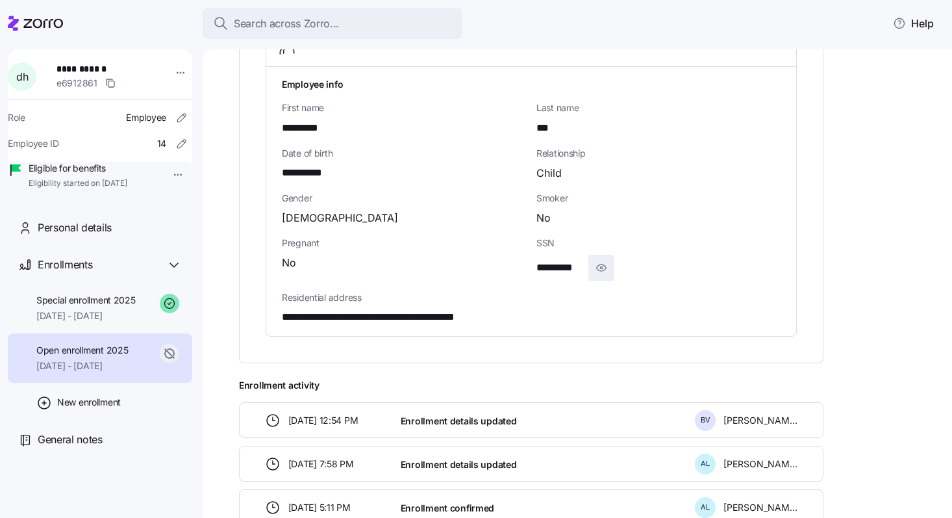
click at [607, 264] on icon "button" at bounding box center [601, 268] width 13 height 16
click at [624, 264] on icon "button" at bounding box center [621, 268] width 13 height 16
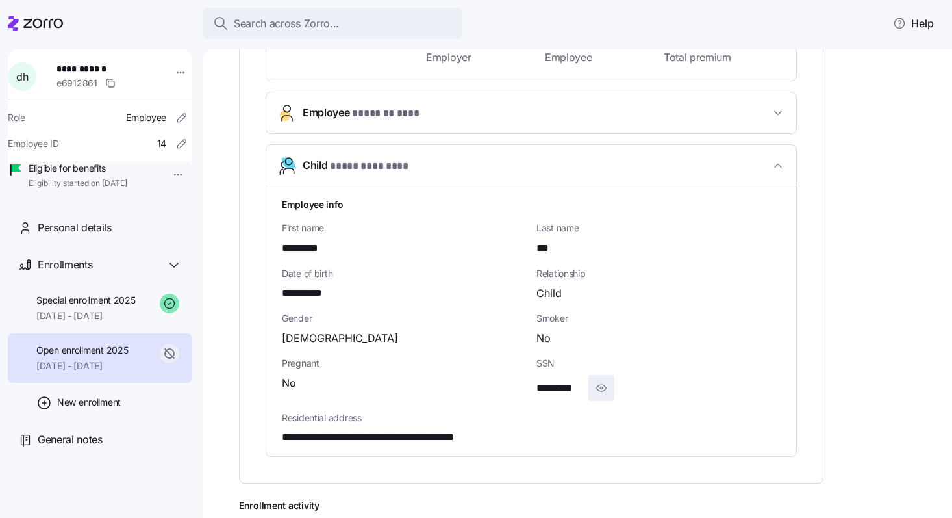
scroll to position [335, 0]
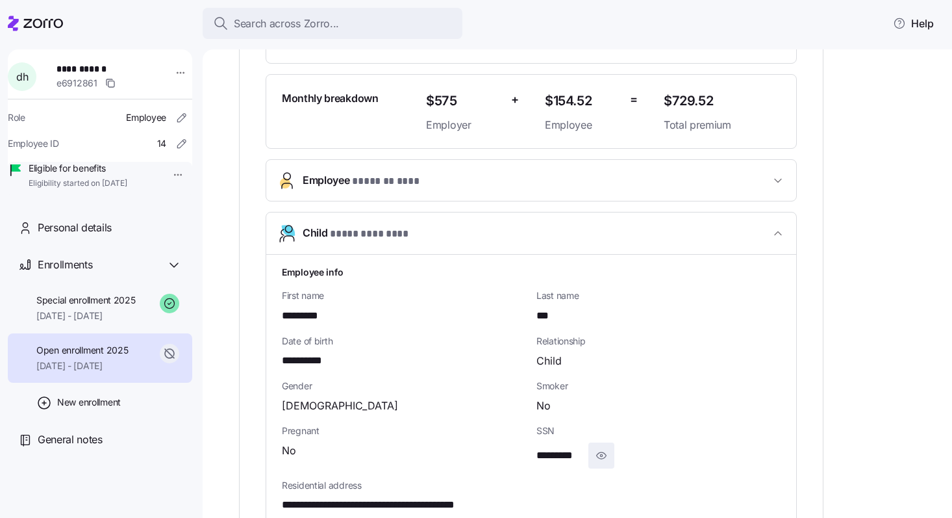
click at [780, 231] on icon "button" at bounding box center [778, 233] width 13 height 13
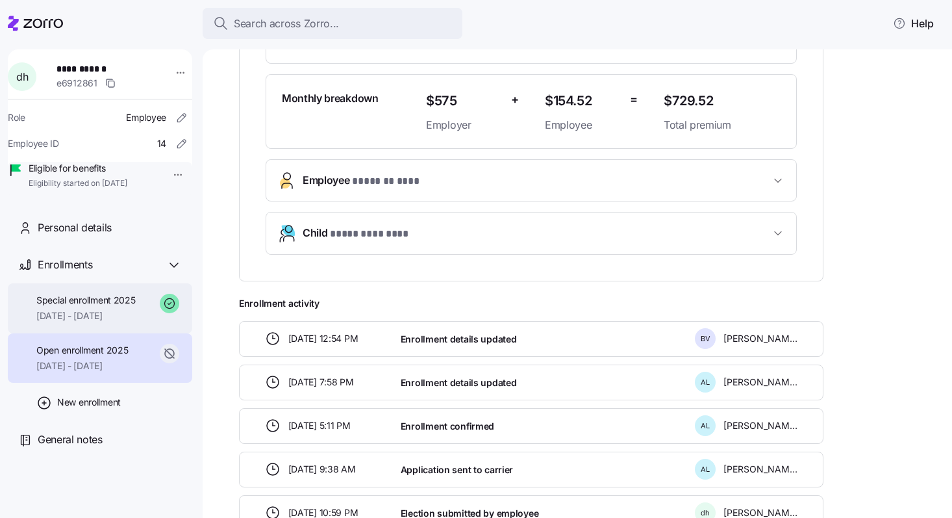
click at [116, 322] on span "[DATE] - [DATE]" at bounding box center [85, 315] width 99 height 13
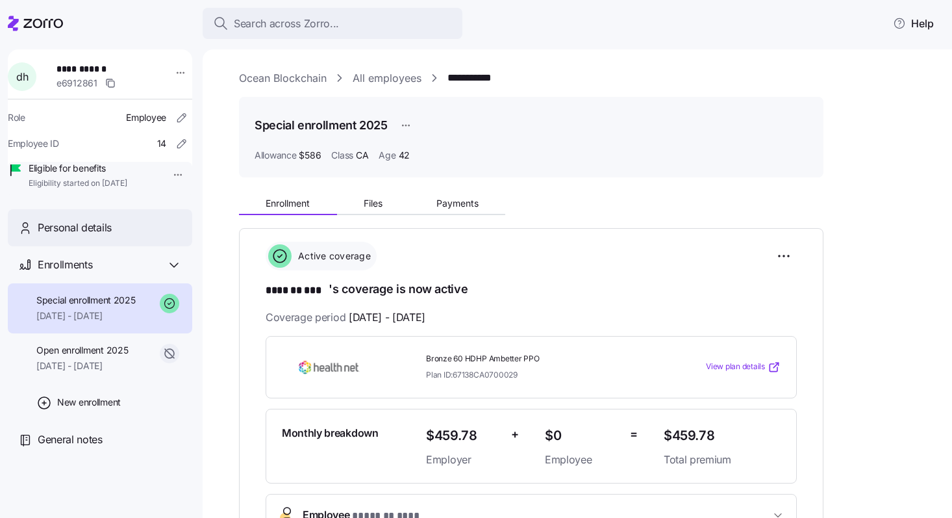
click at [109, 236] on span "Personal details" at bounding box center [75, 228] width 74 height 16
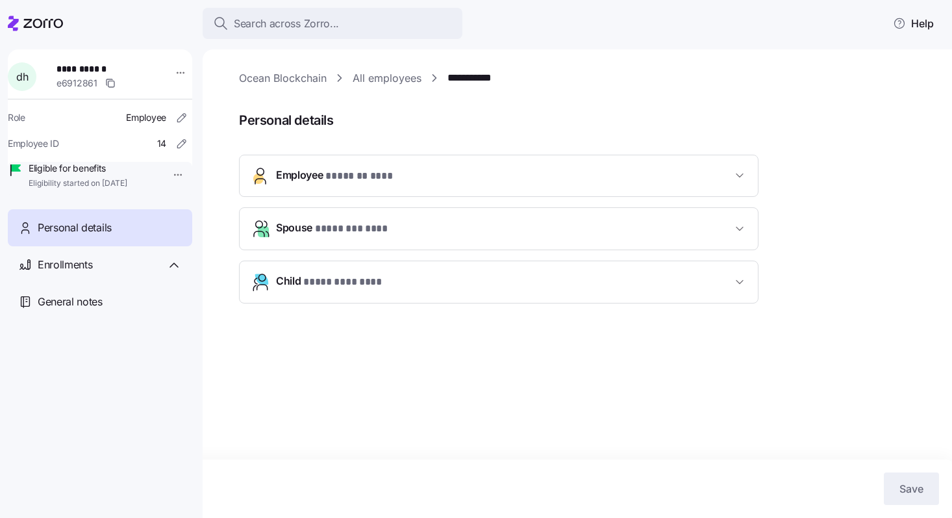
click at [734, 284] on icon "button" at bounding box center [740, 281] width 13 height 13
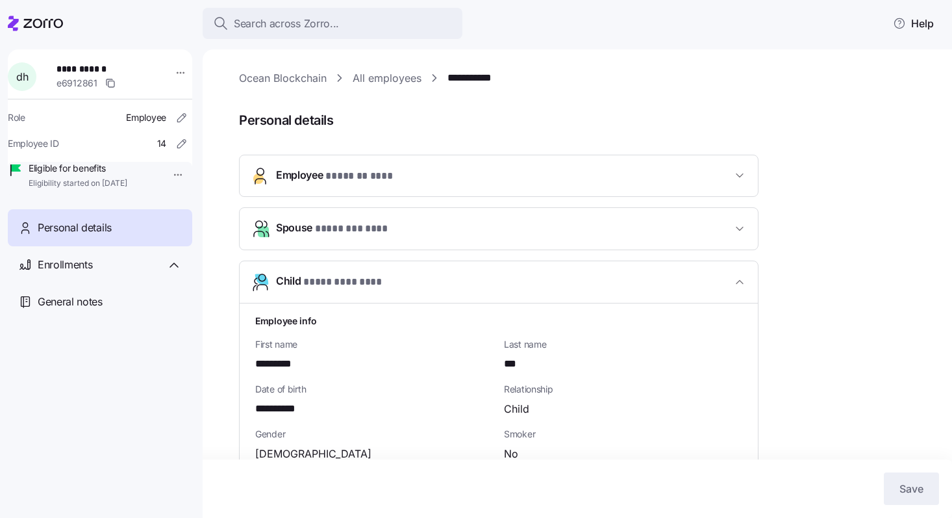
click at [743, 287] on icon "button" at bounding box center [740, 281] width 13 height 13
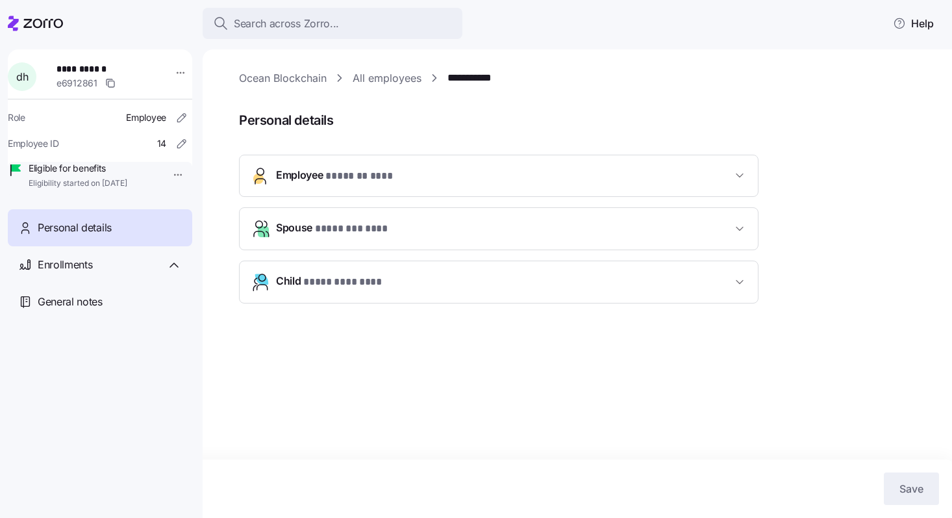
click at [726, 184] on button "Employee * ******* *** *" at bounding box center [499, 175] width 518 height 41
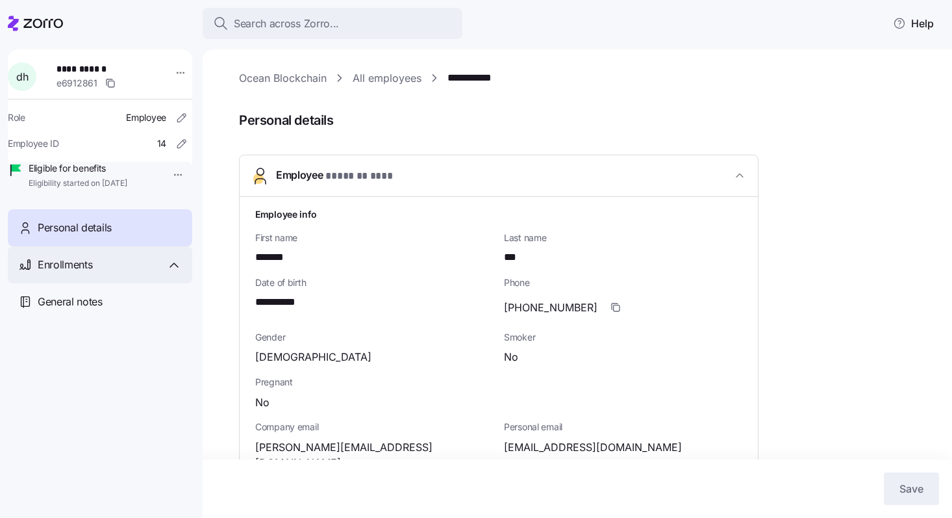
click at [176, 273] on icon at bounding box center [174, 265] width 16 height 16
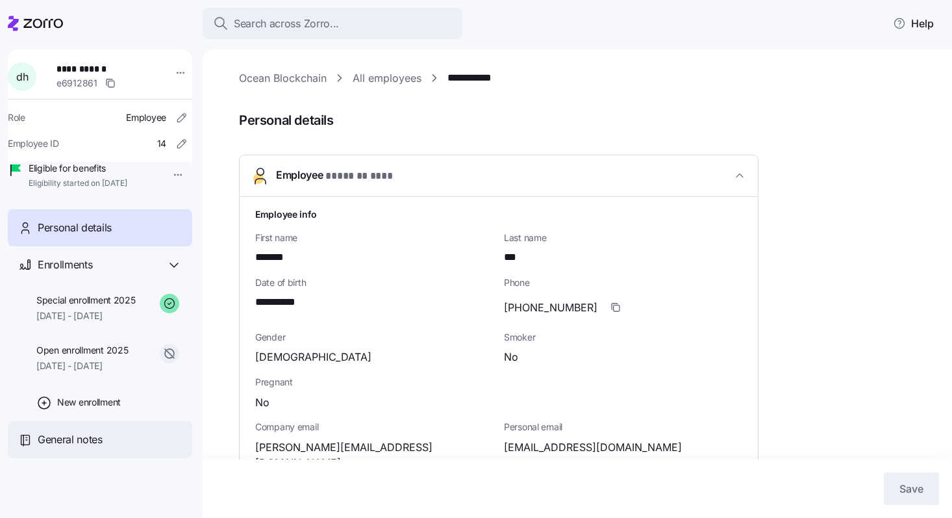
click at [98, 448] on span "General notes" at bounding box center [70, 439] width 65 height 16
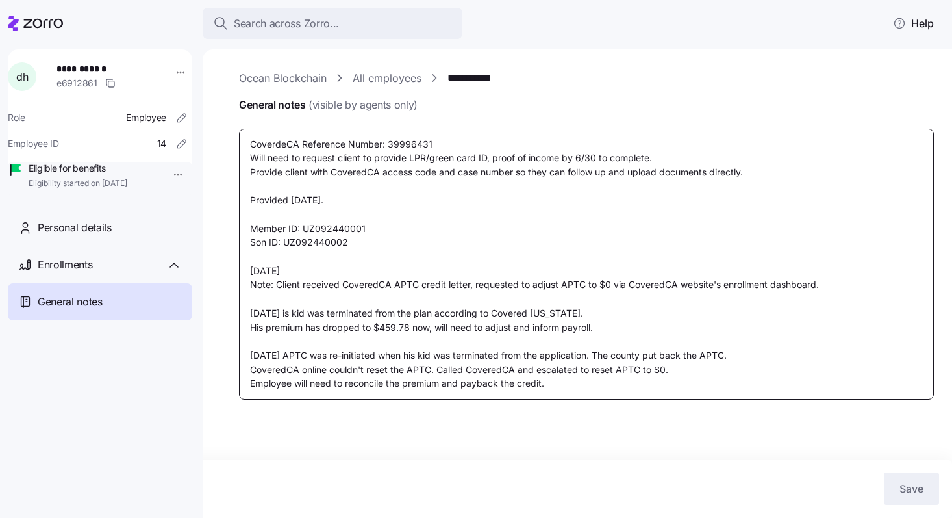
click at [569, 390] on textarea "CoverdeCA Reference Number: 39996431 Will need to request client to provide LPR…" at bounding box center [586, 264] width 695 height 271
click at [251, 384] on textarea "CoverdeCA Reference Number: 39996431 Will need to request client to provide LPR…" at bounding box center [586, 264] width 695 height 271
click at [625, 388] on textarea "CoverdeCA Reference Number: 39996431 Will need to request client to provide LPR…" at bounding box center [586, 264] width 695 height 271
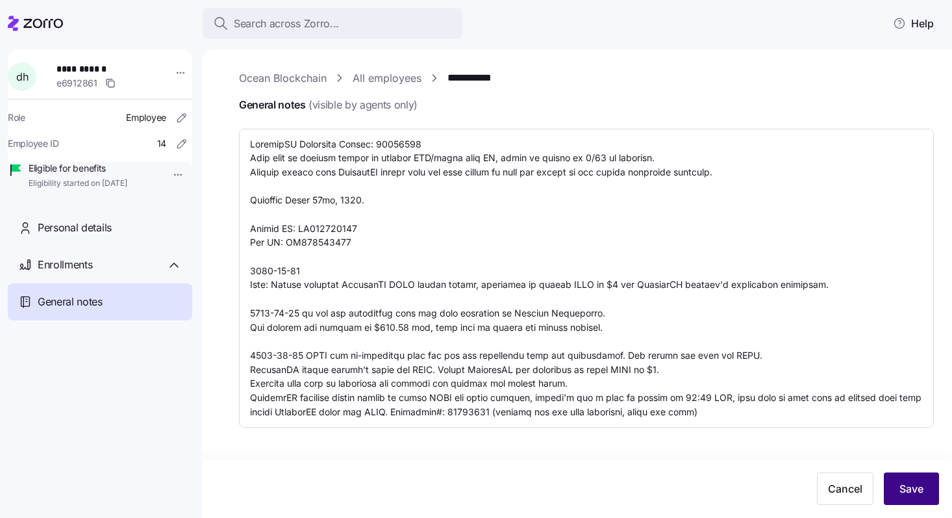
click at [901, 495] on span "Save" at bounding box center [912, 489] width 24 height 16
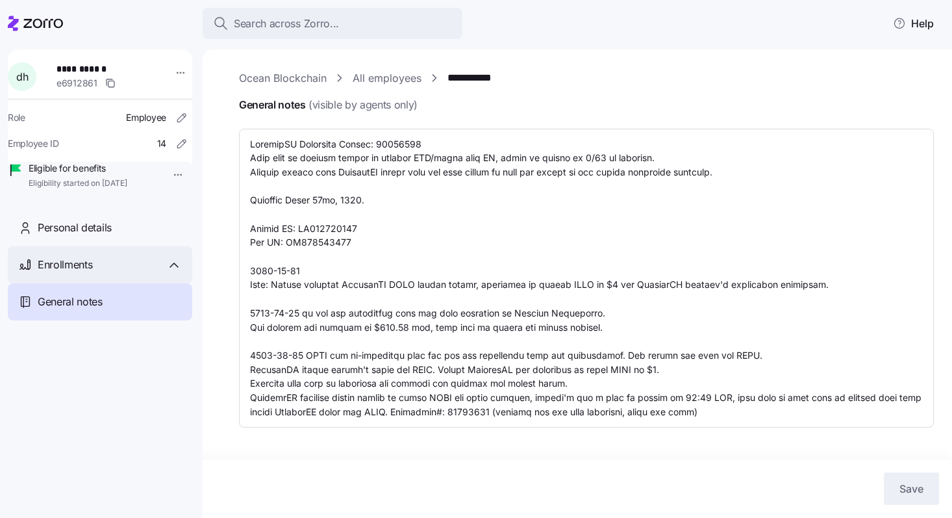
click at [169, 273] on icon at bounding box center [174, 265] width 16 height 16
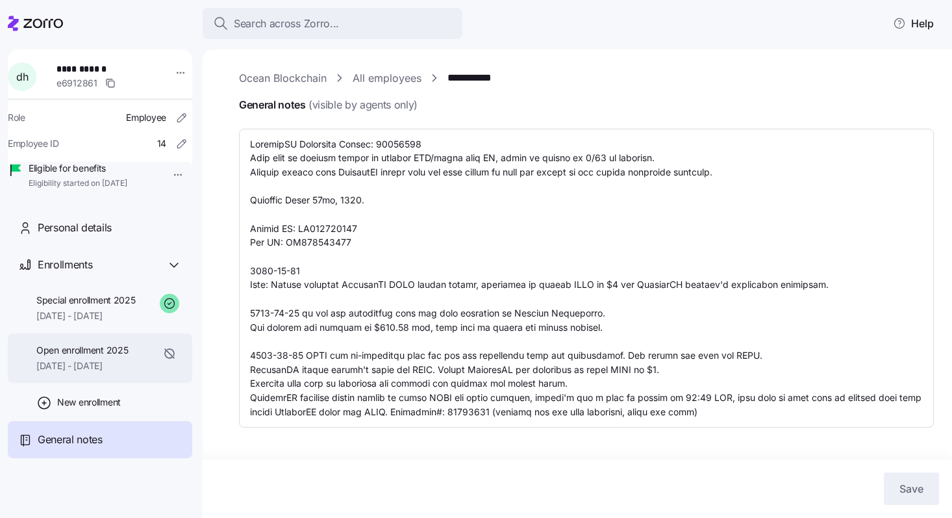
click at [120, 357] on span "Open enrollment 2025" at bounding box center [82, 350] width 92 height 13
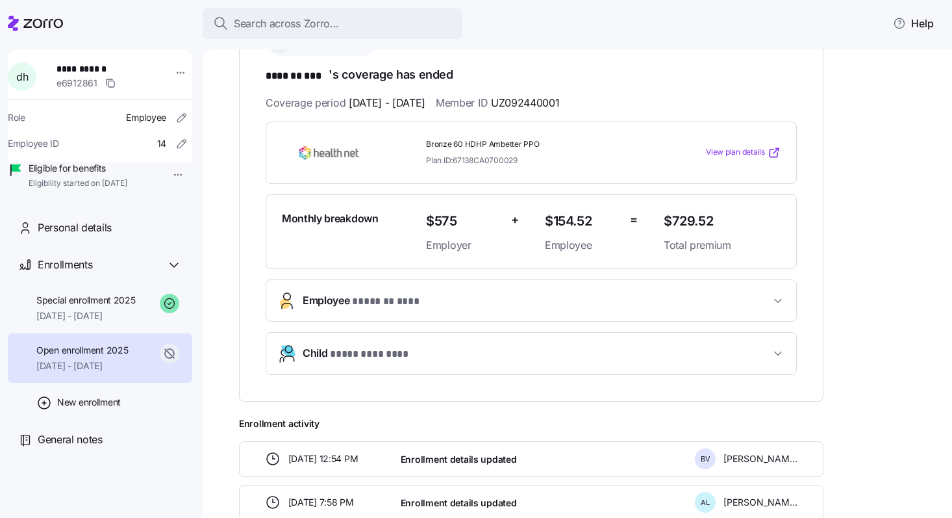
scroll to position [244, 0]
